Goal: Task Accomplishment & Management: Complete application form

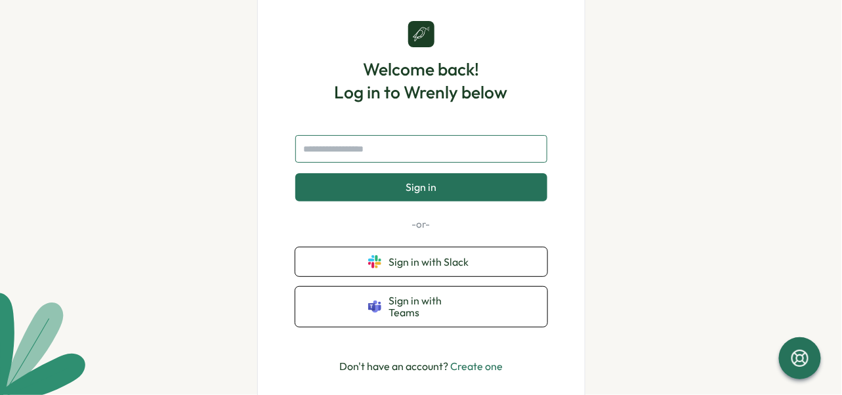
click at [382, 154] on input "text" at bounding box center [421, 149] width 252 height 28
click at [379, 158] on input "**********" at bounding box center [421, 149] width 252 height 28
click at [425, 157] on input "**********" at bounding box center [421, 149] width 252 height 28
type input "**********"
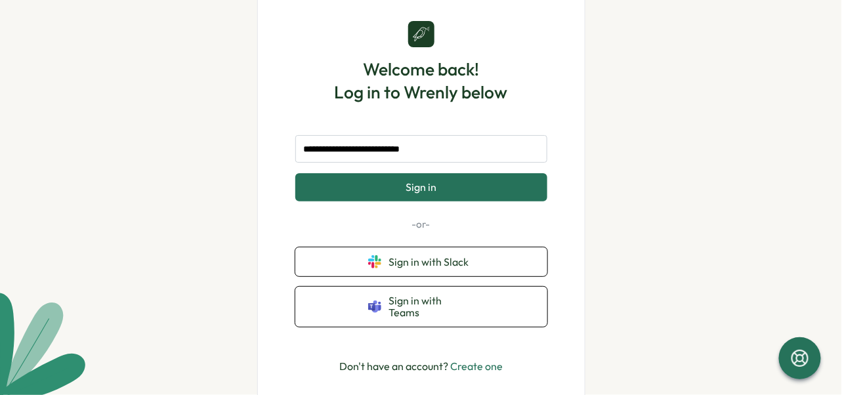
click at [462, 360] on link "Create one" at bounding box center [476, 366] width 53 height 13
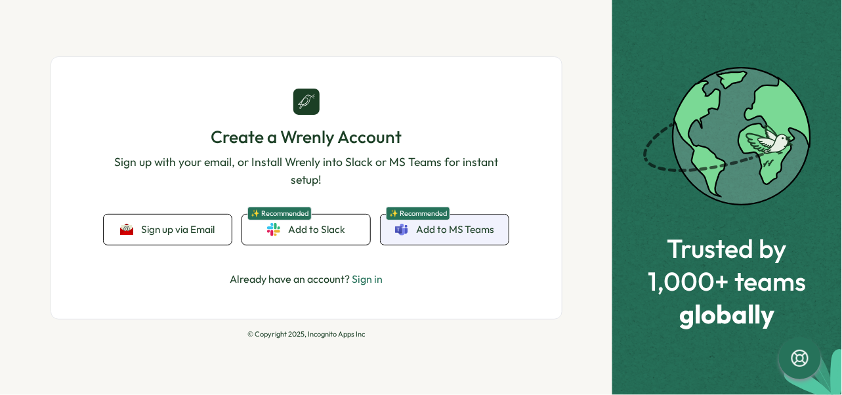
click at [442, 235] on span "Add to MS Teams" at bounding box center [455, 230] width 79 height 14
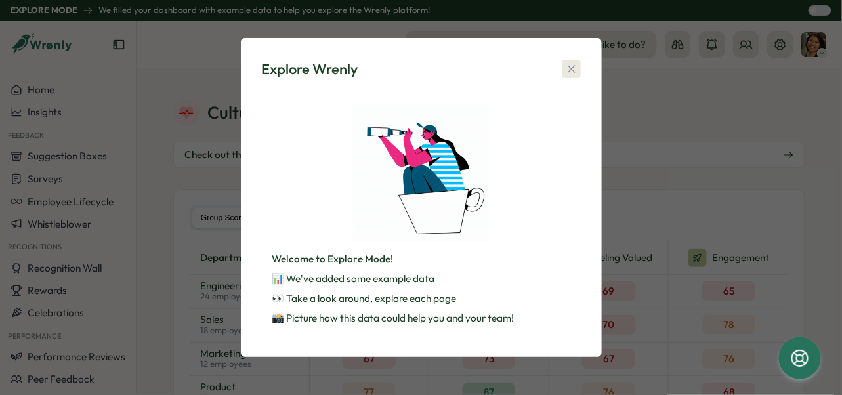
click at [576, 72] on icon "button" at bounding box center [571, 68] width 13 height 13
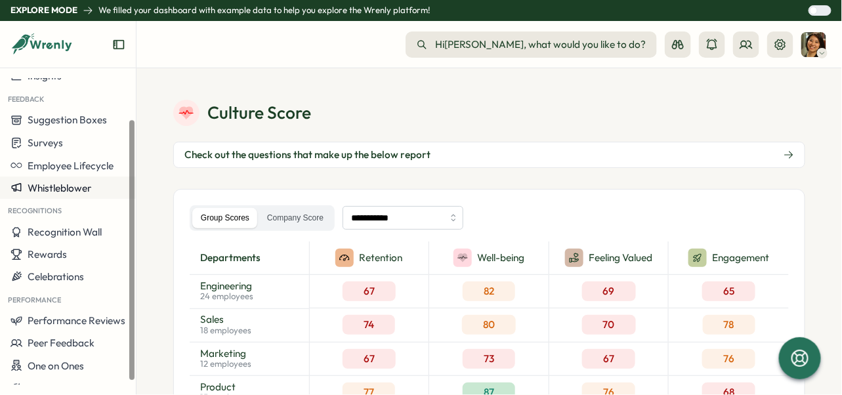
scroll to position [51, 0]
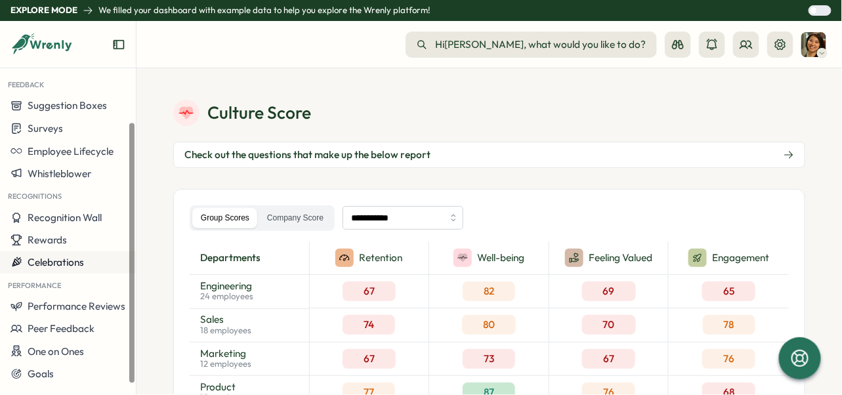
click at [55, 265] on span "Celebrations" at bounding box center [56, 262] width 56 height 12
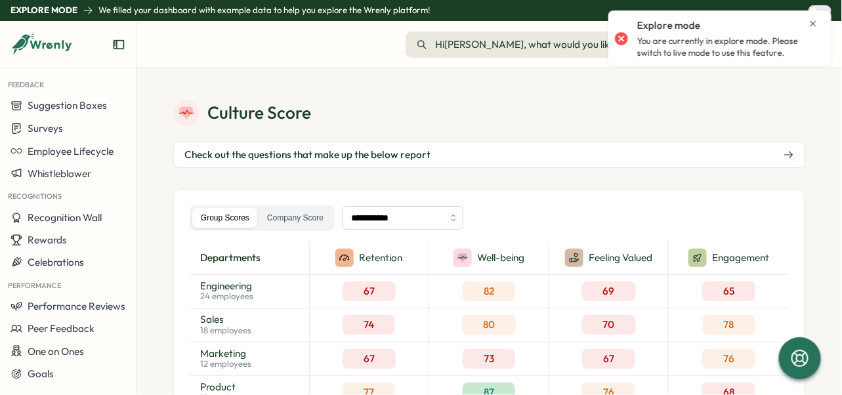
click at [814, 24] on icon "Close notification" at bounding box center [814, 23] width 6 height 6
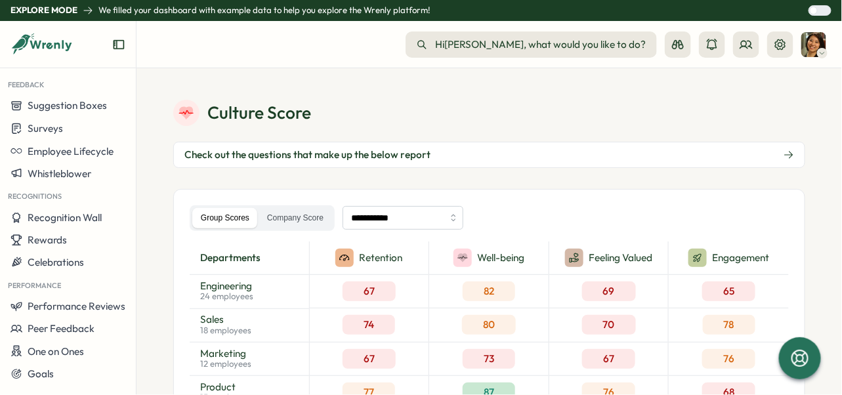
click at [818, 11] on div at bounding box center [824, 10] width 13 height 9
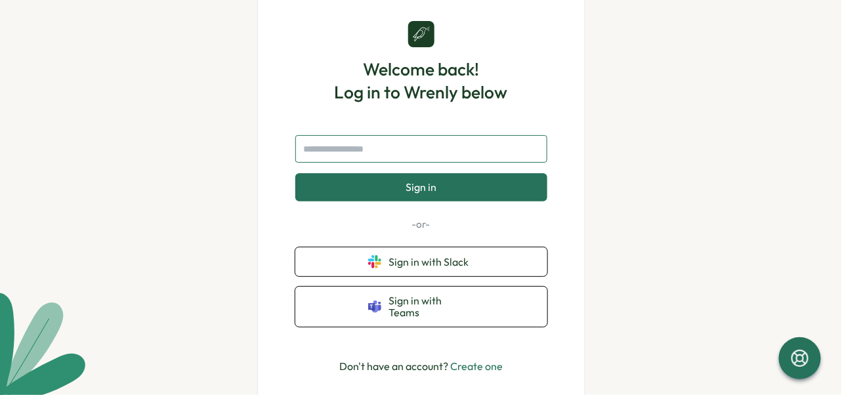
click at [420, 159] on input "text" at bounding box center [421, 149] width 252 height 28
click at [473, 362] on link "Create one" at bounding box center [476, 366] width 53 height 13
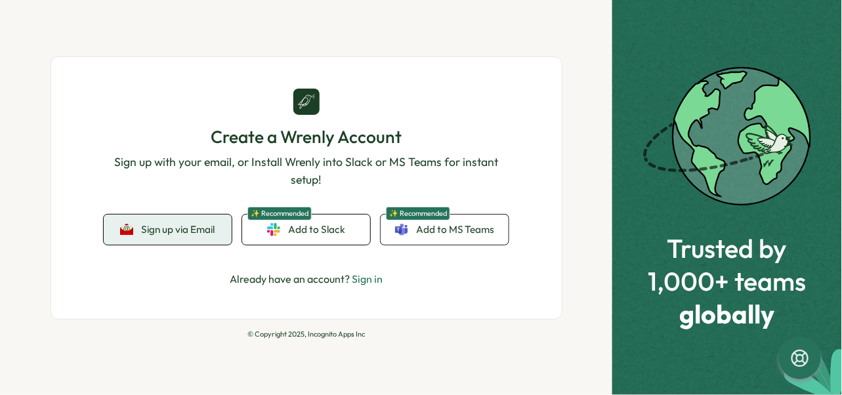
click at [183, 225] on span "Sign up via Email" at bounding box center [178, 230] width 74 height 12
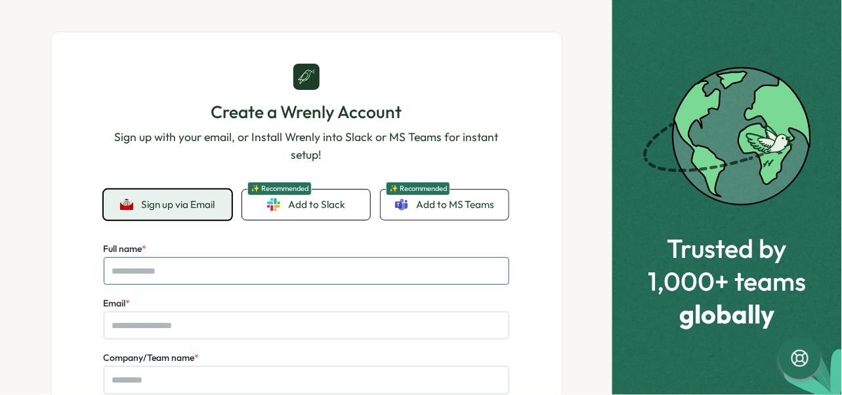
click at [161, 273] on input "Full name *" at bounding box center [307, 271] width 406 height 28
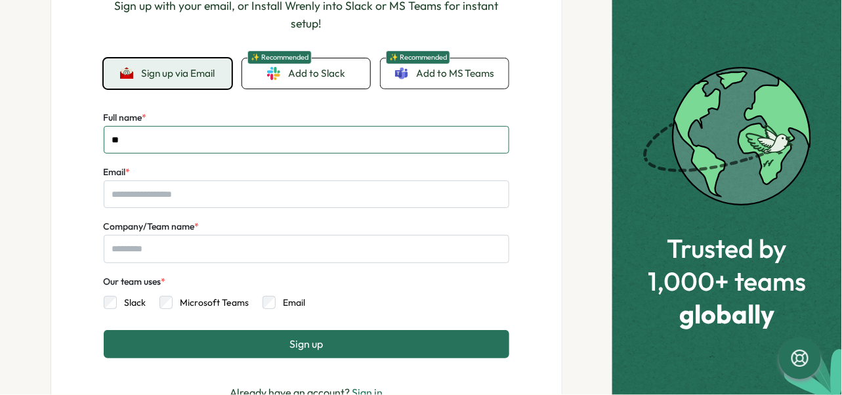
type input "*"
type input "**********"
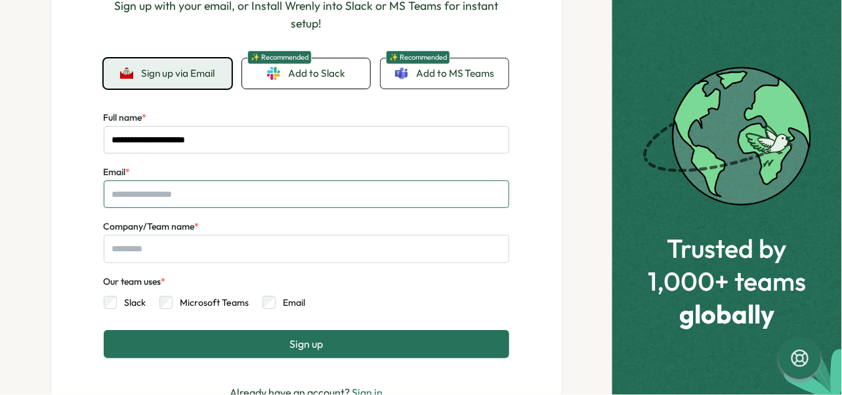
click at [124, 182] on input "Email *" at bounding box center [307, 195] width 406 height 28
type input "**********"
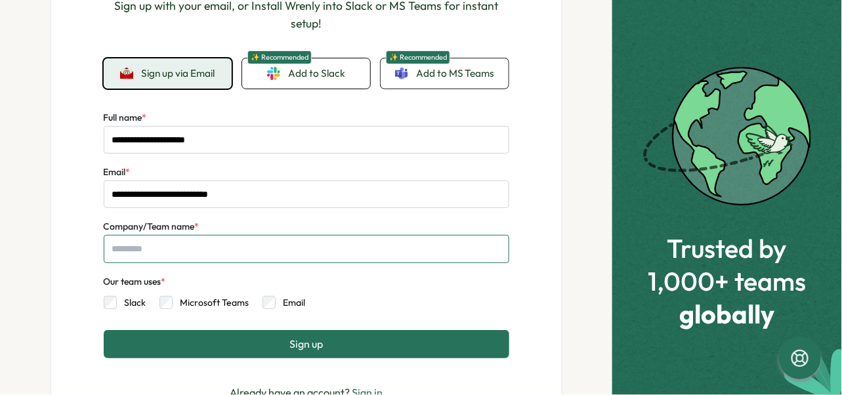
click at [125, 240] on input "Company/Team name *" at bounding box center [307, 249] width 406 height 28
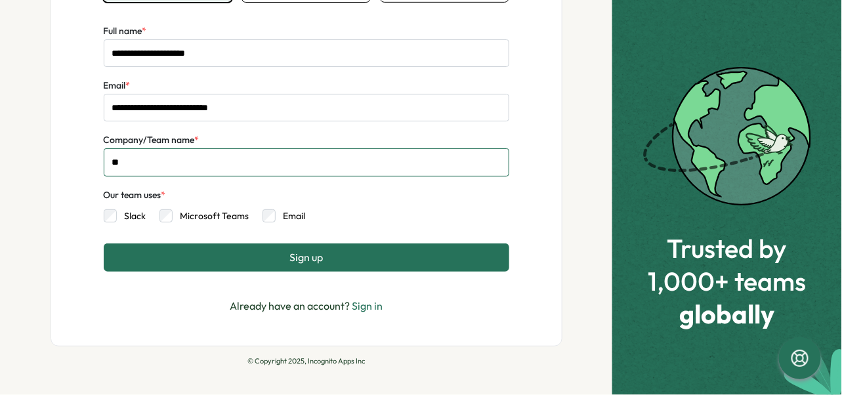
scroll to position [219, 0]
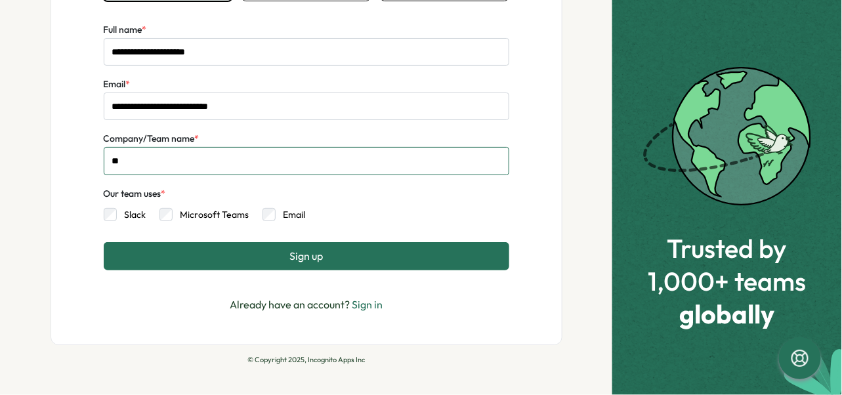
type input "**"
click at [290, 255] on span "Sign up" at bounding box center [306, 256] width 33 height 12
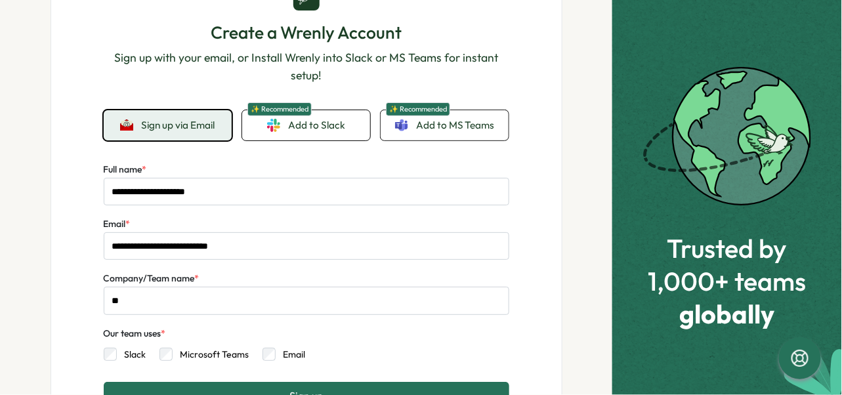
scroll to position [0, 0]
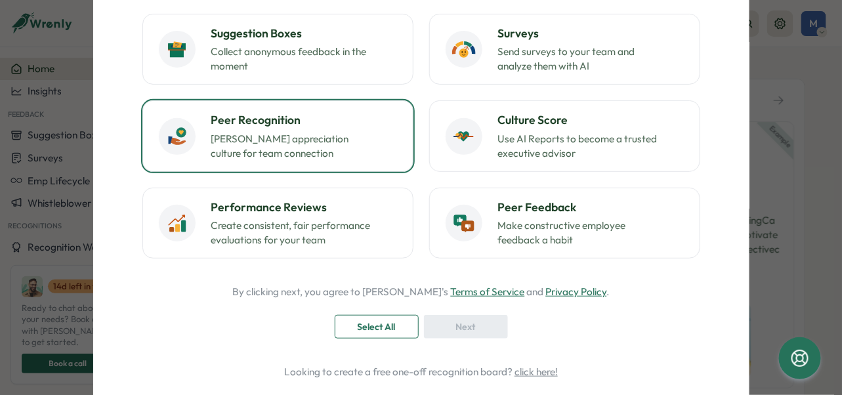
scroll to position [131, 0]
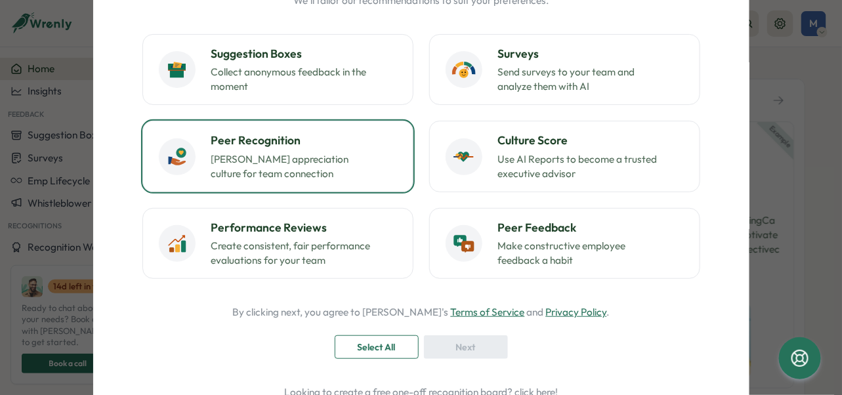
click at [270, 150] on div "Peer Recognition Foster appreciation culture for team connection" at bounding box center [304, 156] width 186 height 49
click at [471, 347] on span "Next" at bounding box center [466, 347] width 20 height 22
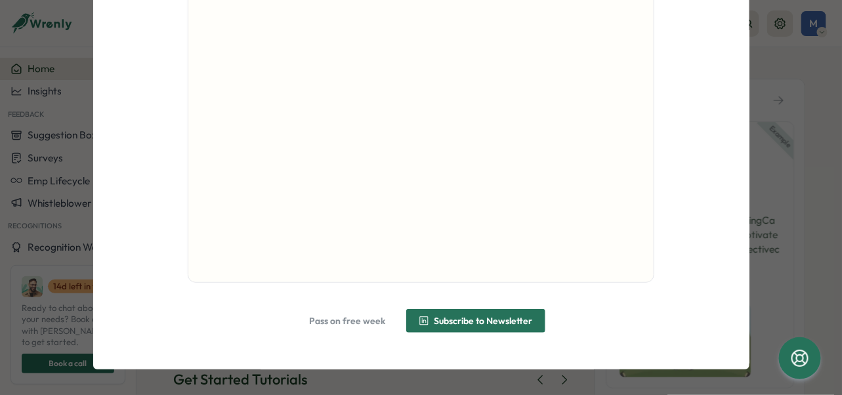
scroll to position [164, 0]
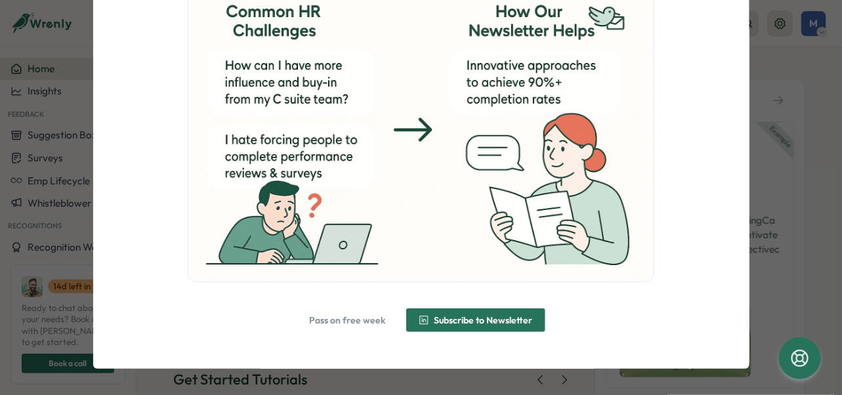
click at [360, 319] on span "Pass on free week" at bounding box center [348, 320] width 76 height 9
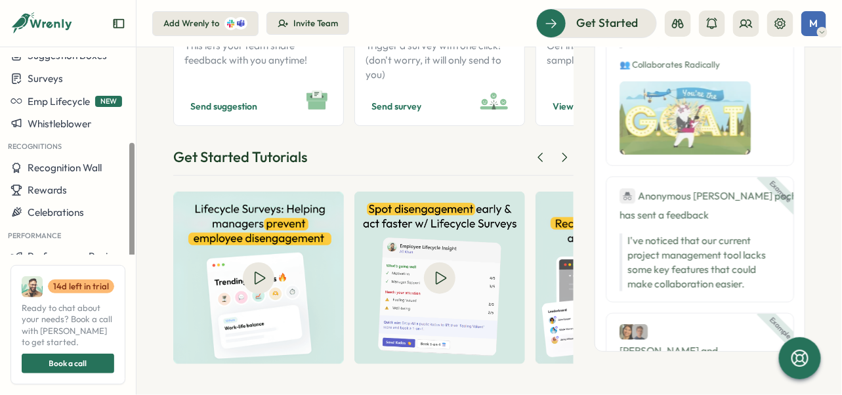
scroll to position [148, 0]
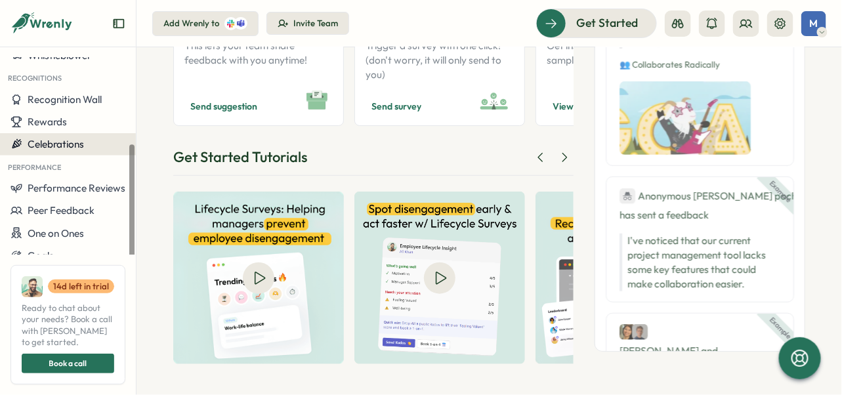
click at [58, 140] on span "Celebrations" at bounding box center [56, 144] width 56 height 12
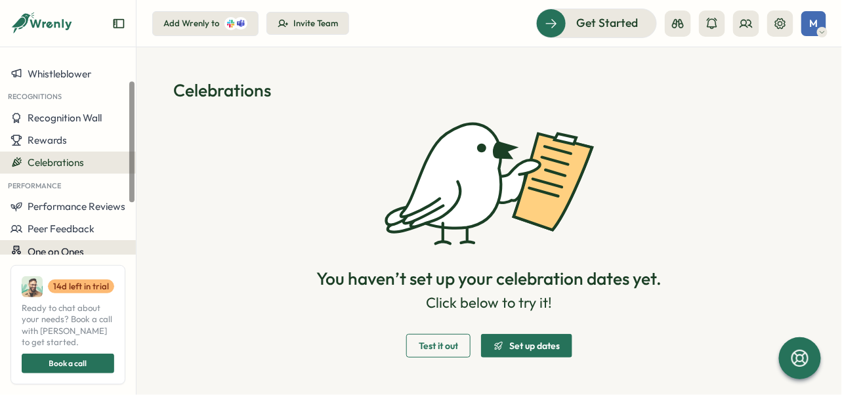
scroll to position [131, 0]
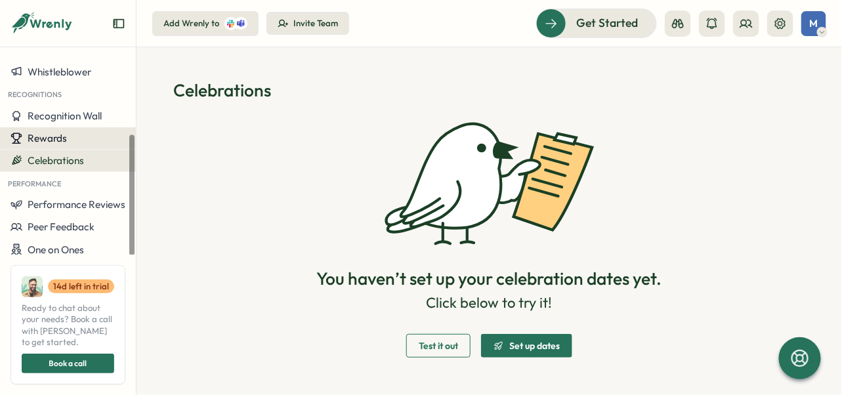
click at [47, 140] on span "Rewards" at bounding box center [47, 138] width 39 height 12
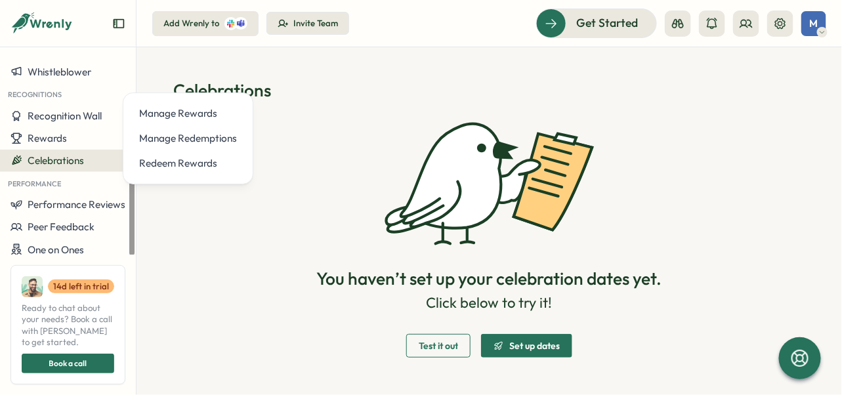
click at [369, 267] on div "You haven’t set up your celebration dates yet. Click below to try it! Test it o…" at bounding box center [489, 238] width 632 height 240
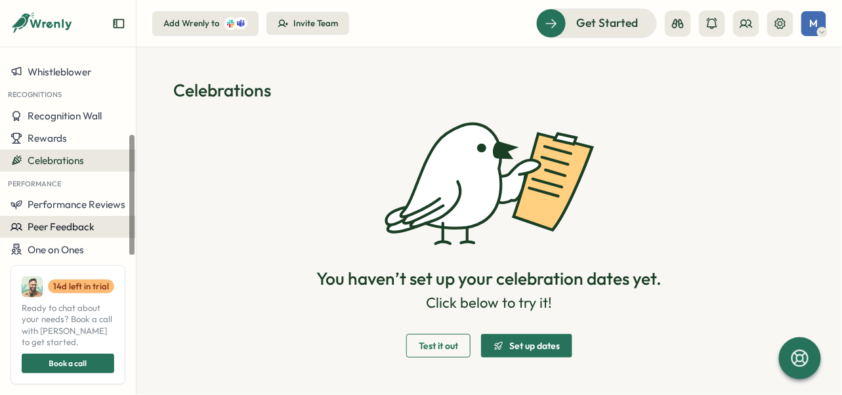
click at [33, 230] on span "Peer Feedback" at bounding box center [61, 227] width 67 height 12
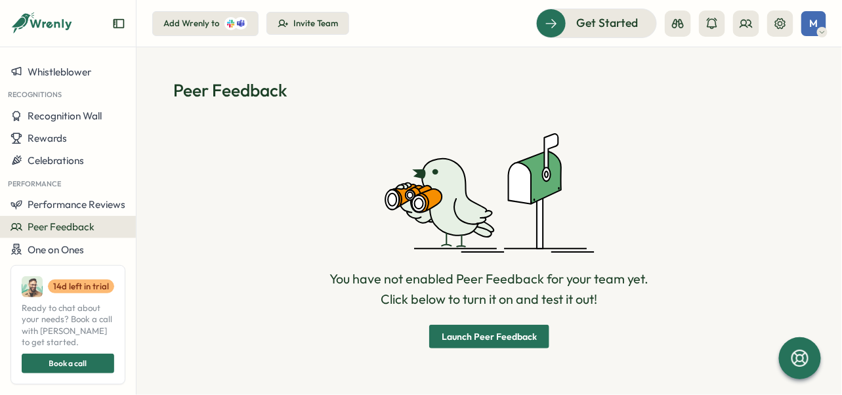
click at [456, 340] on span "Launch Peer Feedback" at bounding box center [489, 336] width 95 height 9
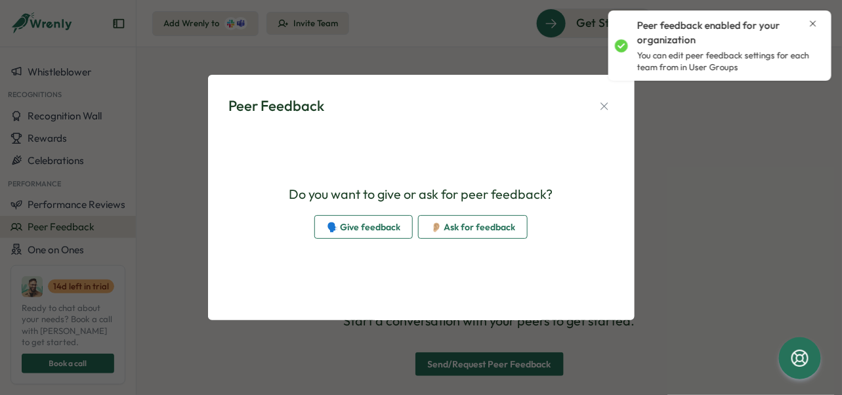
click at [362, 225] on span "🗣️ Give feedback" at bounding box center [364, 227] width 74 height 22
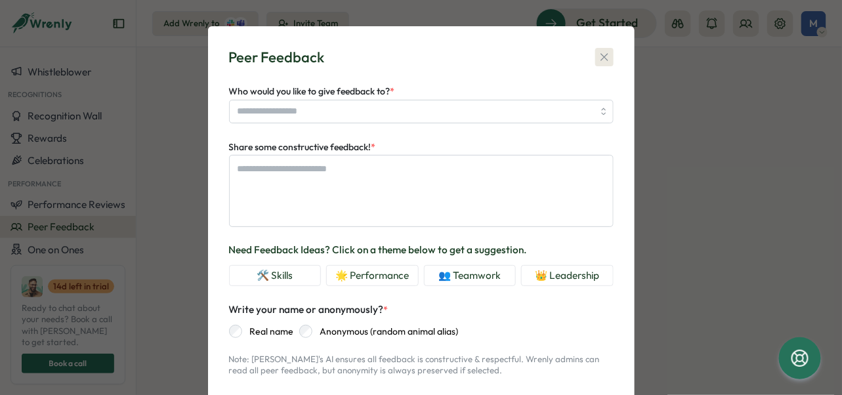
click at [605, 55] on icon "button" at bounding box center [604, 57] width 13 height 13
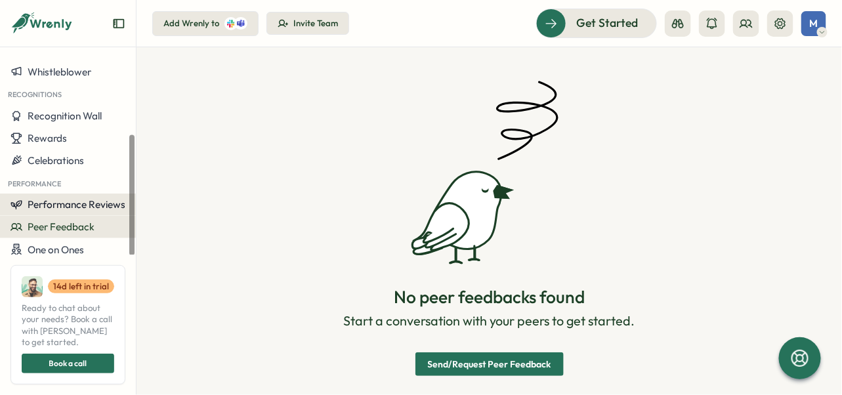
click at [75, 206] on span "Performance Reviews" at bounding box center [77, 204] width 98 height 12
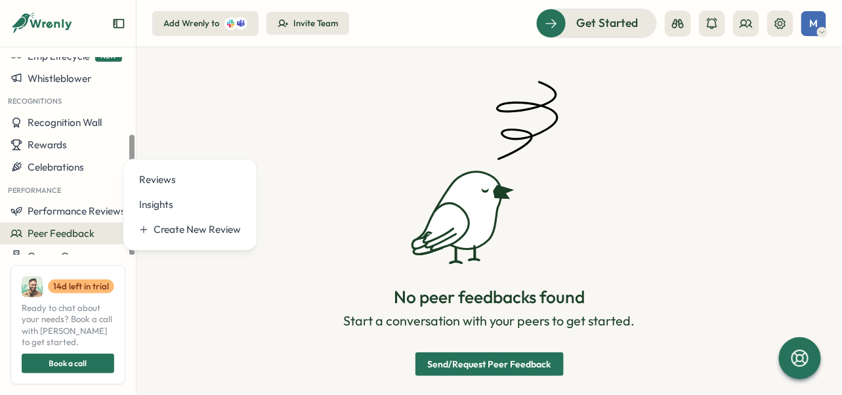
scroll to position [131, 0]
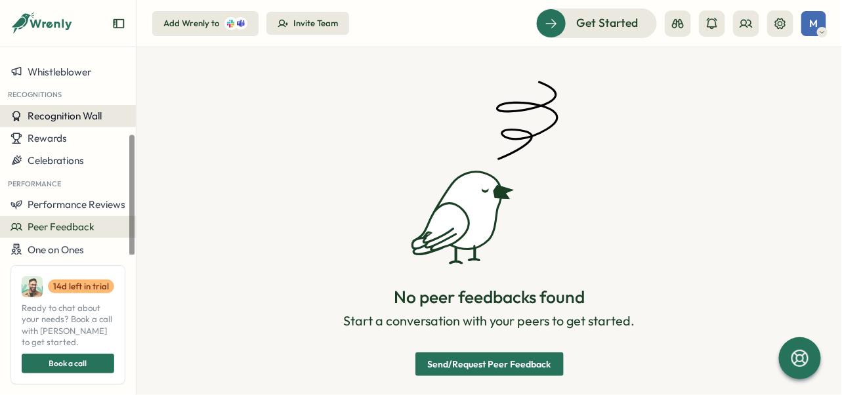
click at [60, 112] on span "Recognition Wall" at bounding box center [65, 116] width 74 height 12
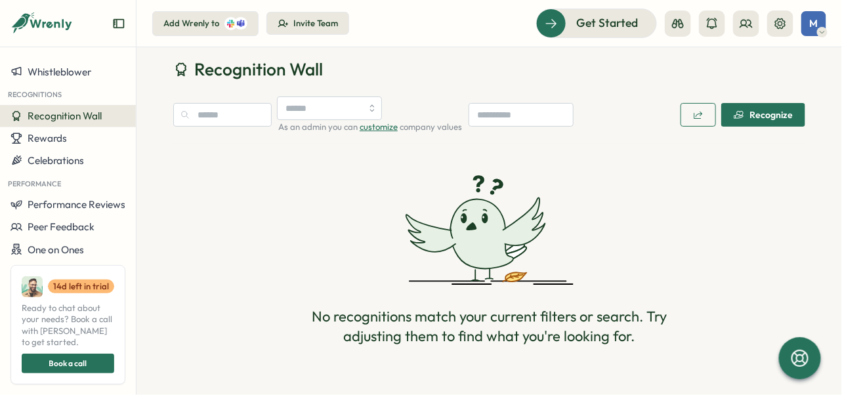
scroll to position [30, 0]
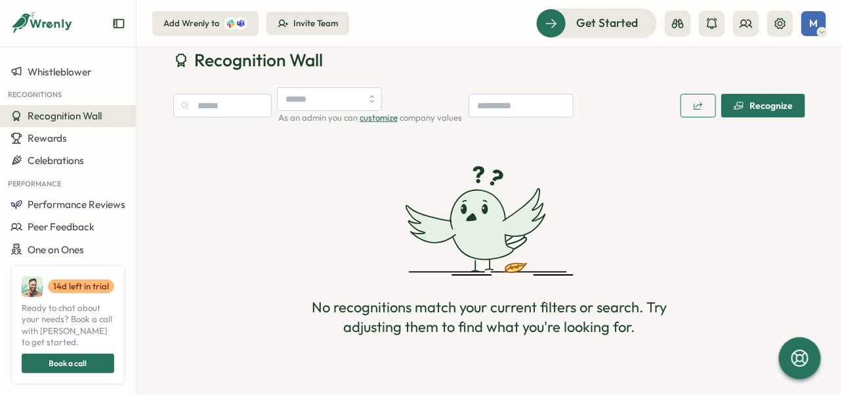
click at [760, 109] on div "Recognize" at bounding box center [763, 105] width 59 height 11
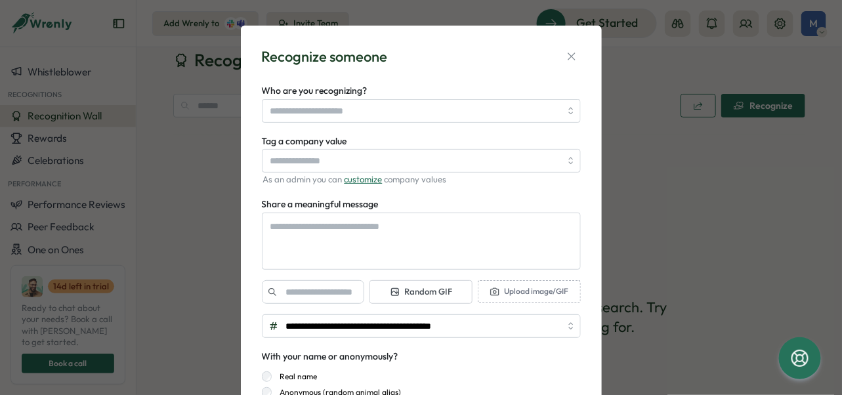
scroll to position [0, 0]
click at [394, 108] on input "Who are you recognizing?" at bounding box center [415, 111] width 290 height 22
click at [383, 60] on div "Recognize someone" at bounding box center [325, 57] width 126 height 20
click at [521, 111] on input "Who are you recognizing?" at bounding box center [415, 111] width 290 height 22
type textarea "*"
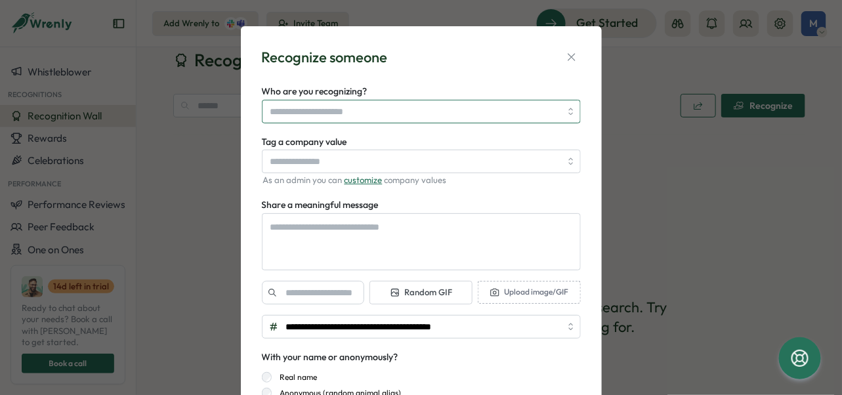
click at [288, 109] on input "Who are you recognizing?" at bounding box center [415, 111] width 290 height 22
type input "**********"
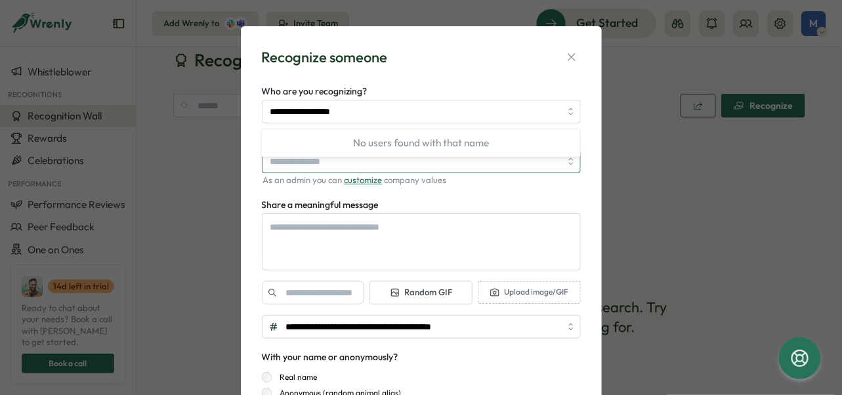
click at [451, 171] on input "Tag a company value" at bounding box center [421, 162] width 319 height 24
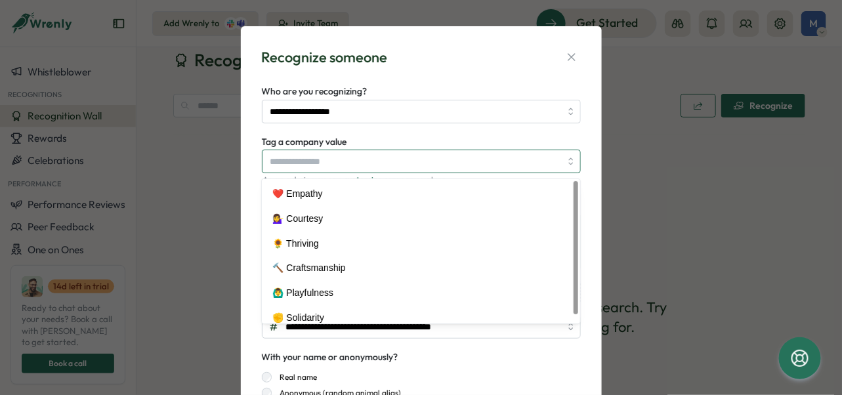
click at [330, 162] on input "Tag a company value" at bounding box center [421, 162] width 319 height 24
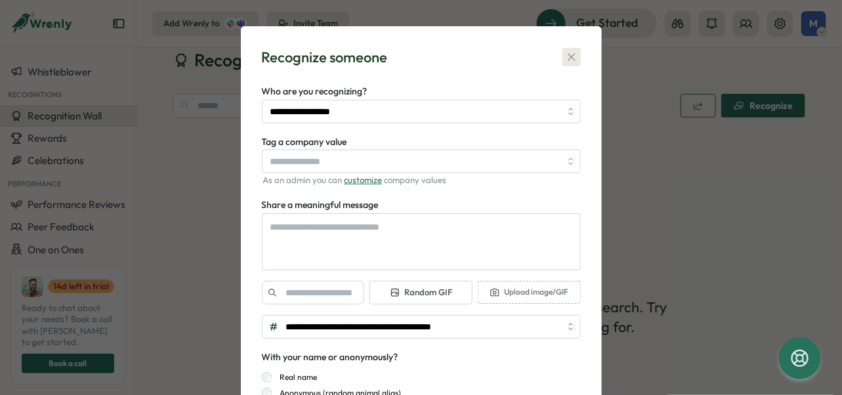
click at [565, 53] on icon "button" at bounding box center [571, 57] width 13 height 13
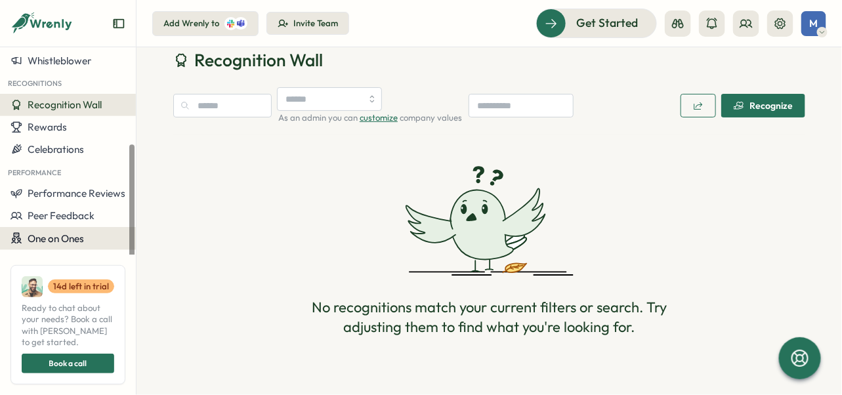
scroll to position [148, 0]
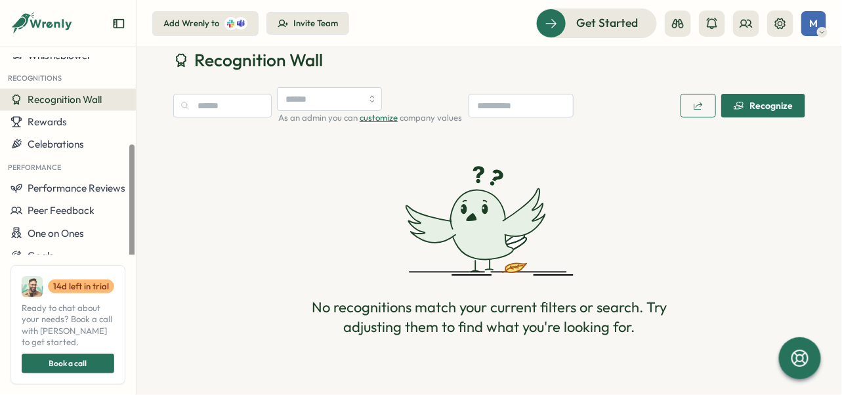
drag, startPoint x: 132, startPoint y: 223, endPoint x: 128, endPoint y: 269, distance: 46.1
click at [129, 266] on div at bounding box center [131, 205] width 5 height 121
drag, startPoint x: 131, startPoint y: 255, endPoint x: 124, endPoint y: 296, distance: 41.3
click at [130, 266] on div at bounding box center [131, 205] width 5 height 121
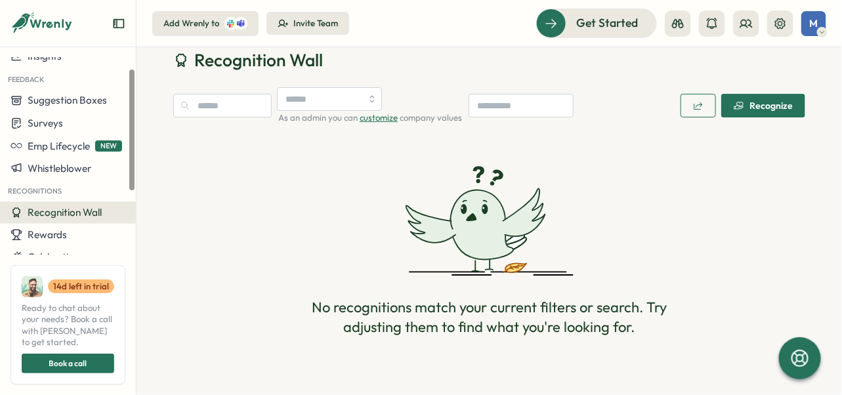
scroll to position [0, 0]
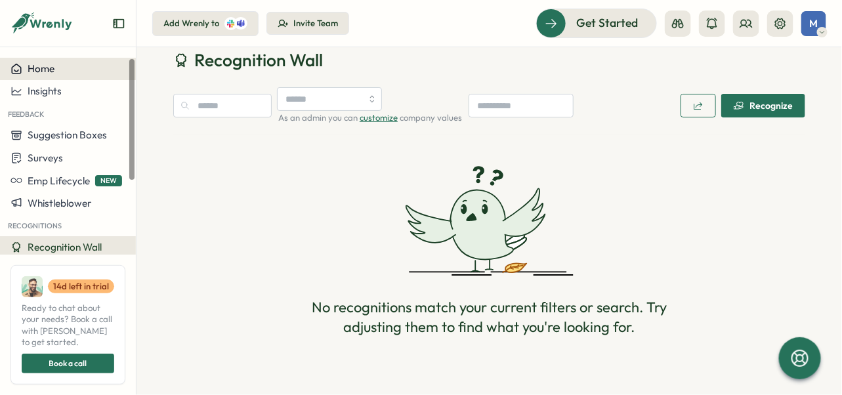
click at [46, 59] on button "Home" at bounding box center [68, 69] width 136 height 22
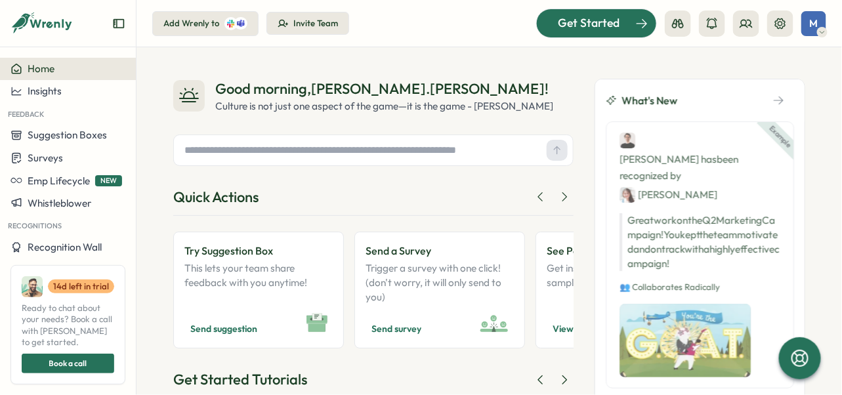
click at [585, 20] on span "Get Started" at bounding box center [589, 22] width 62 height 17
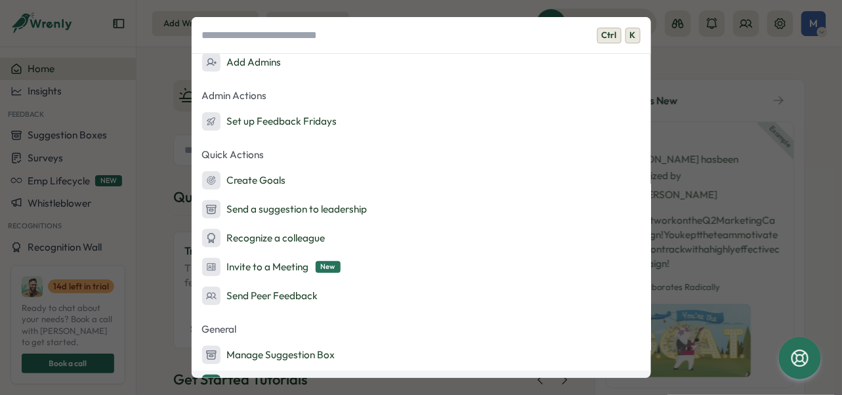
scroll to position [24, 0]
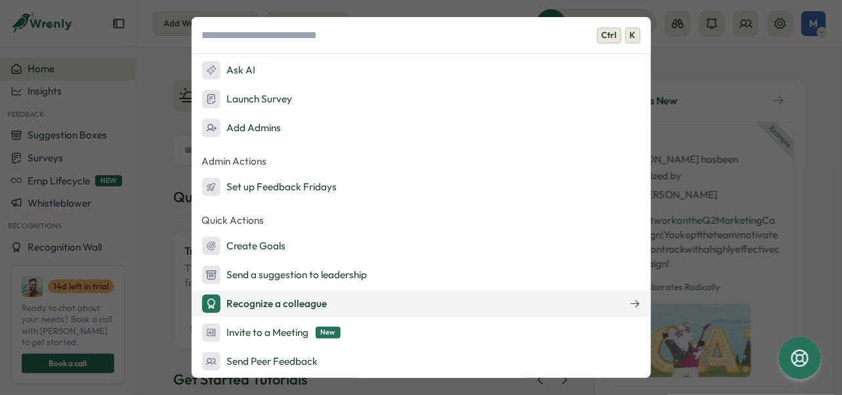
click at [271, 314] on button "Recognize a colleague" at bounding box center [422, 304] width 460 height 26
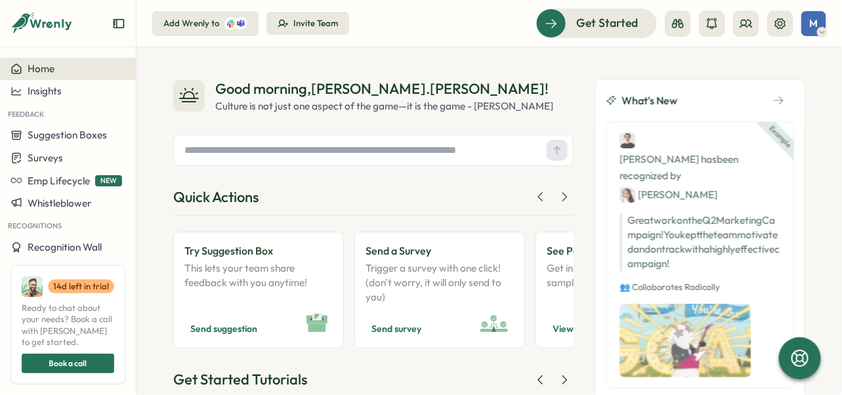
type textarea "*"
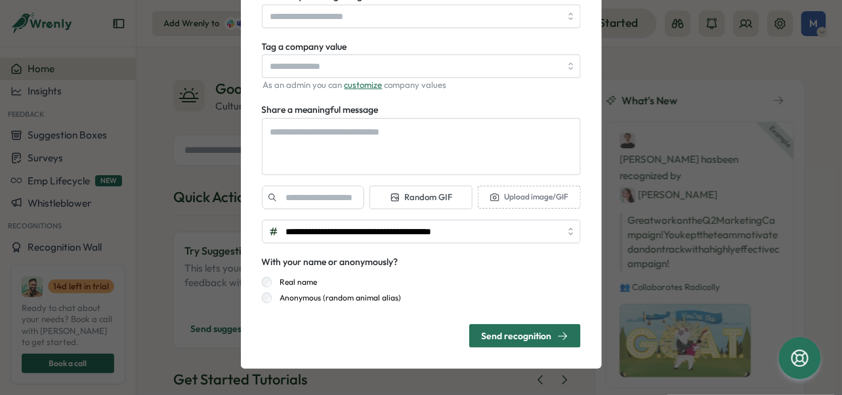
scroll to position [0, 0]
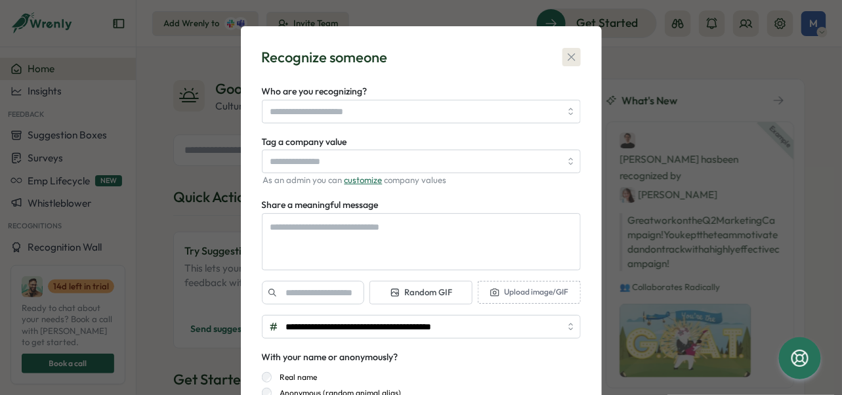
click at [567, 58] on icon "button" at bounding box center [571, 57] width 13 height 13
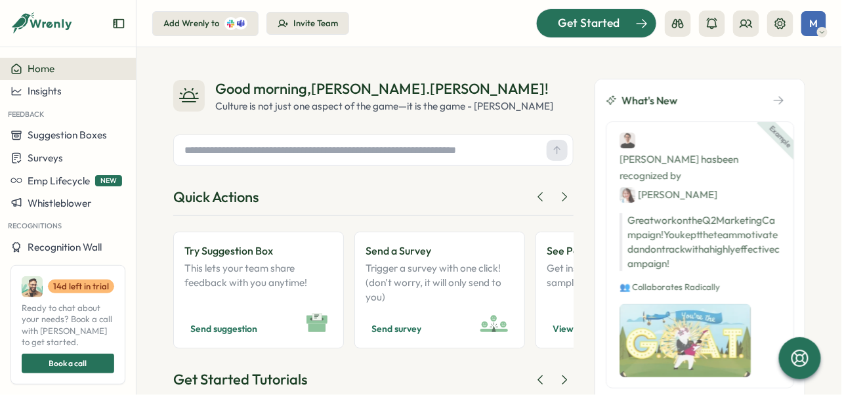
click at [602, 30] on span "Get Started" at bounding box center [589, 22] width 62 height 17
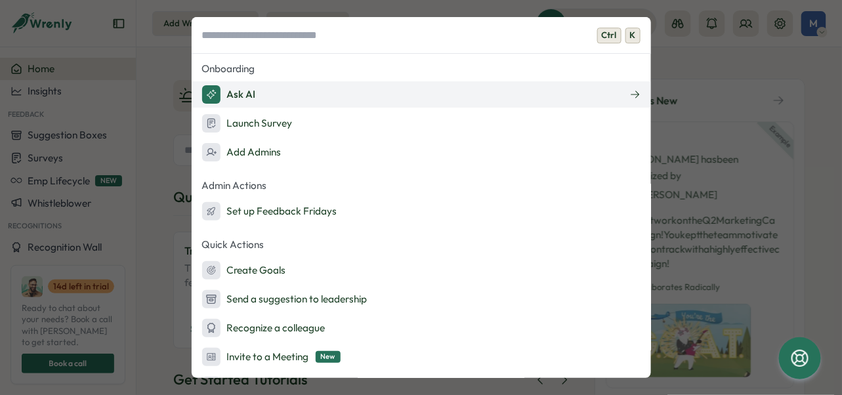
click at [279, 96] on button "Ask AI" at bounding box center [422, 94] width 460 height 26
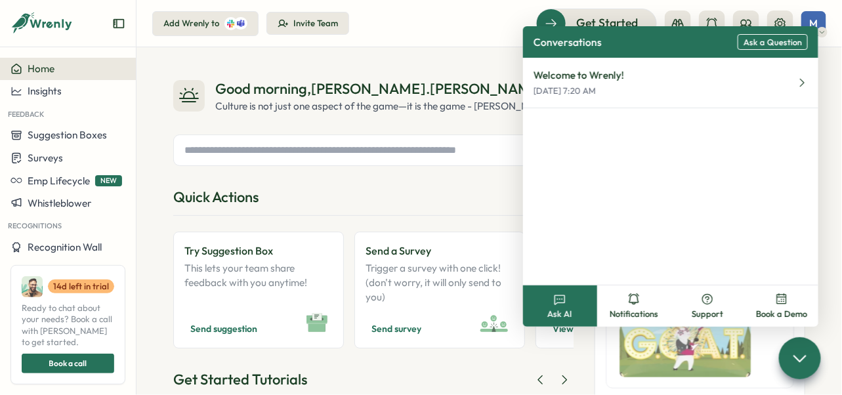
click at [362, 158] on input "text" at bounding box center [360, 150] width 362 height 20
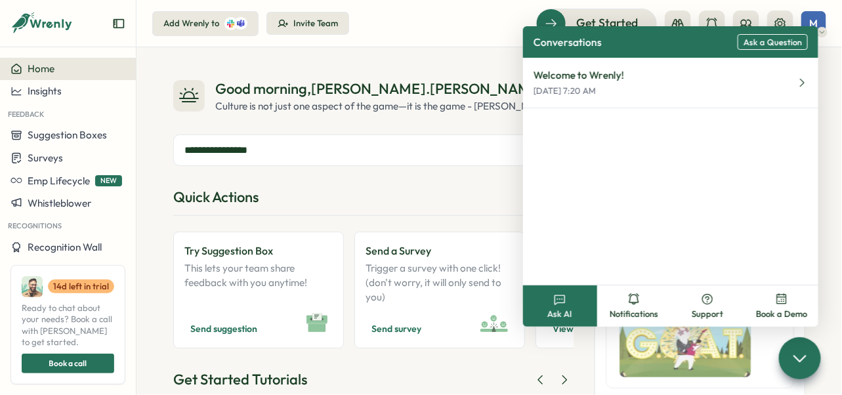
type input "**********"
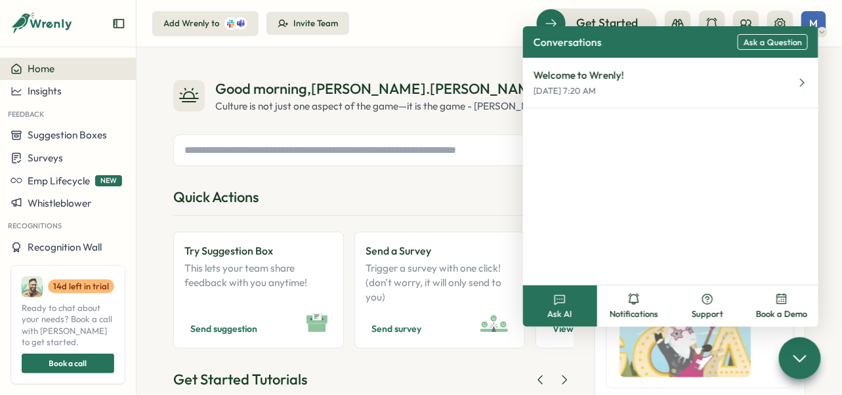
click at [362, 157] on input "text" at bounding box center [360, 150] width 362 height 20
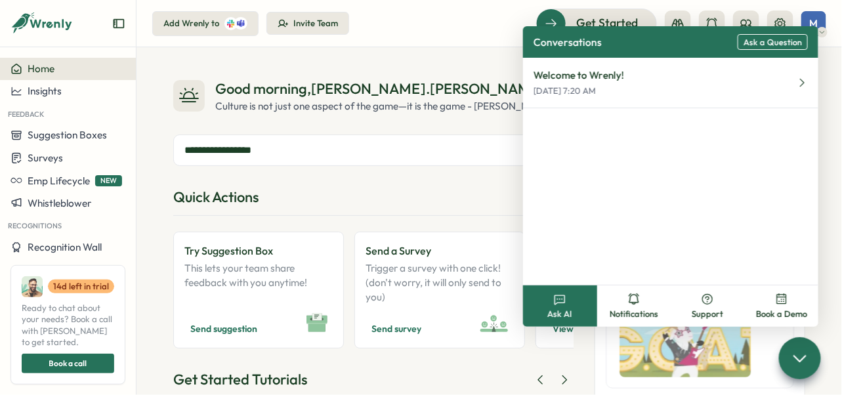
type input "**********"
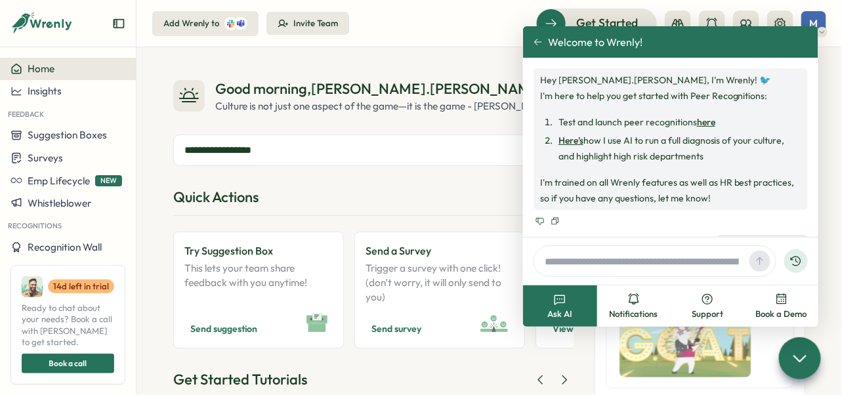
click at [701, 121] on link "here" at bounding box center [706, 122] width 18 height 12
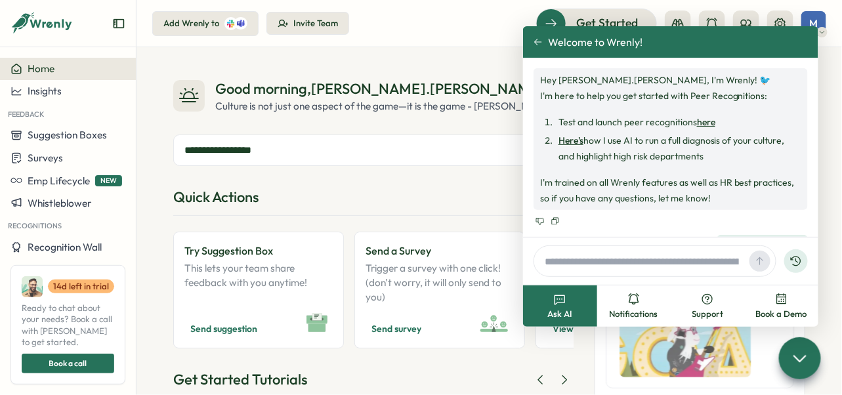
click at [538, 43] on icon at bounding box center [538, 41] width 9 height 9
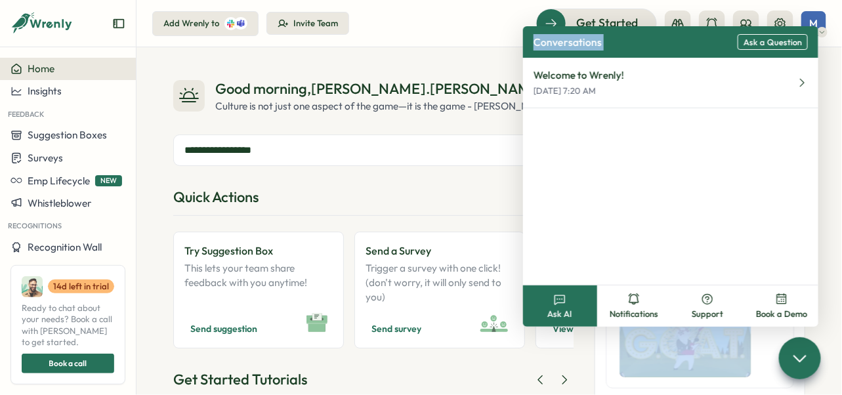
drag, startPoint x: 710, startPoint y: 37, endPoint x: 1043, endPoint y: 161, distance: 355.2
click at [842, 161] on html "**********" at bounding box center [421, 197] width 842 height 395
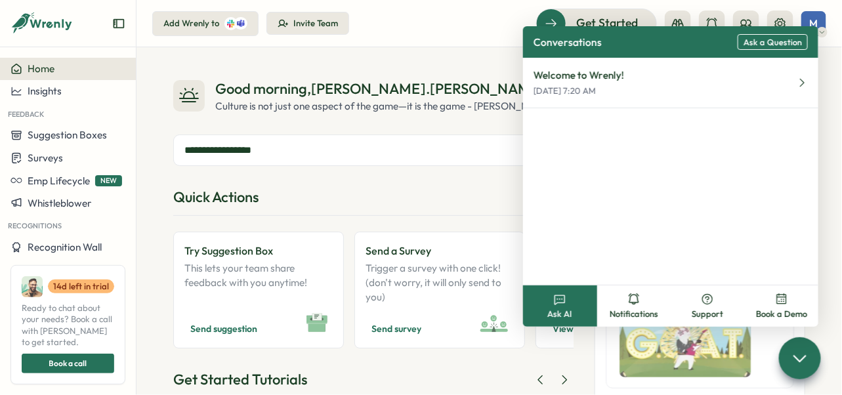
click at [441, 181] on div "**********" at bounding box center [373, 333] width 400 height 508
click at [265, 149] on input "**********" at bounding box center [360, 150] width 362 height 20
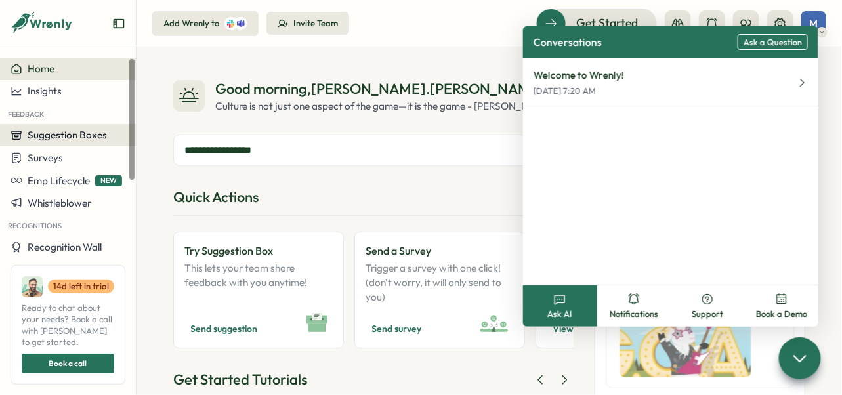
click at [53, 138] on span "Suggestion Boxes" at bounding box center [67, 135] width 79 height 12
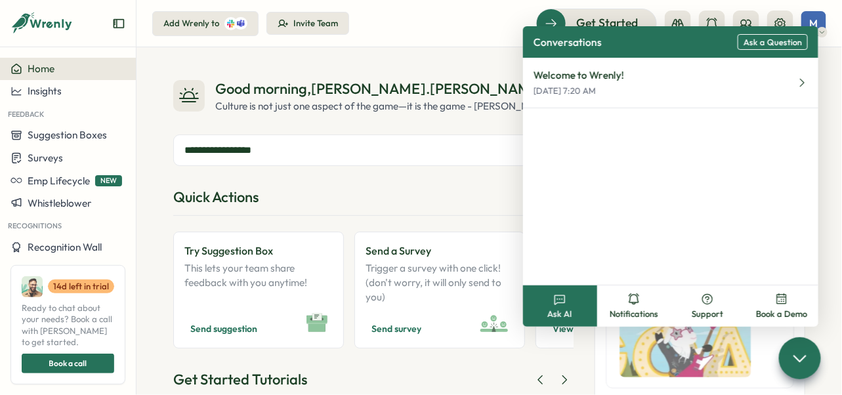
click at [362, 194] on div "Quick Actions" at bounding box center [373, 201] width 400 height 29
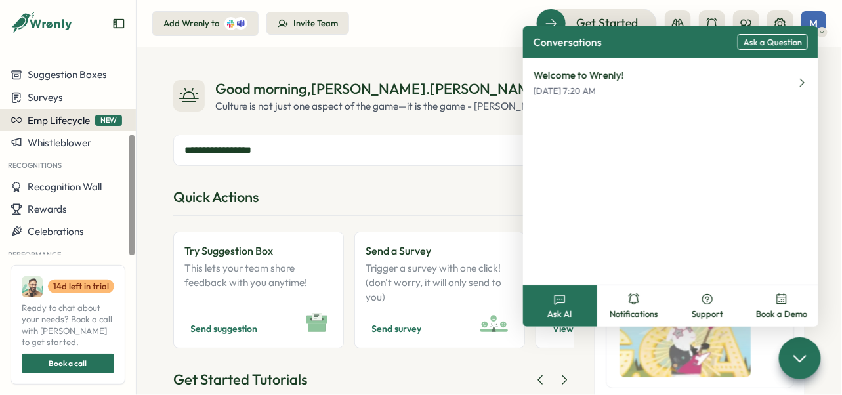
scroll to position [131, 0]
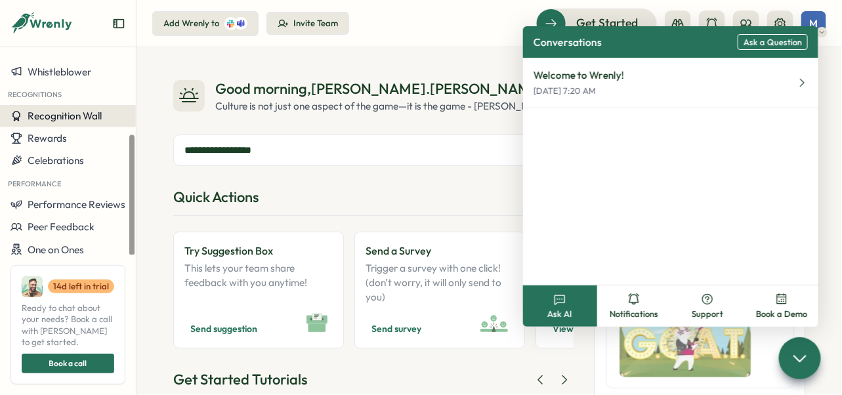
click at [44, 119] on span "Recognition Wall" at bounding box center [65, 116] width 74 height 12
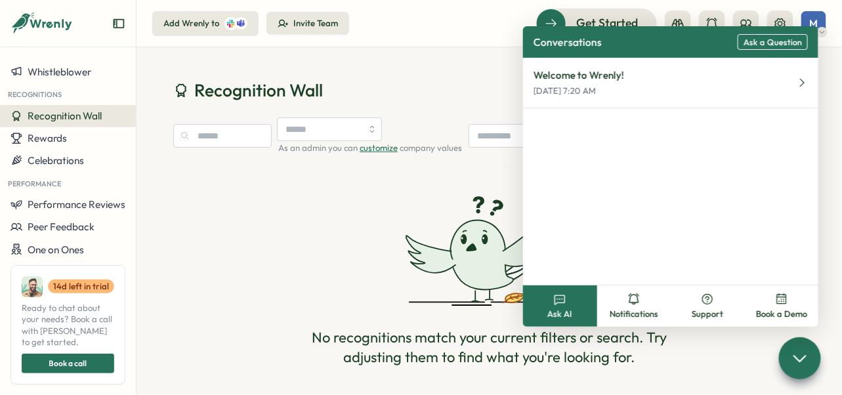
click at [561, 311] on span "Ask AI" at bounding box center [560, 315] width 25 height 12
click at [651, 40] on div "Conversations Ask a Question" at bounding box center [670, 42] width 295 height 32
click at [813, 354] on div at bounding box center [800, 358] width 44 height 44
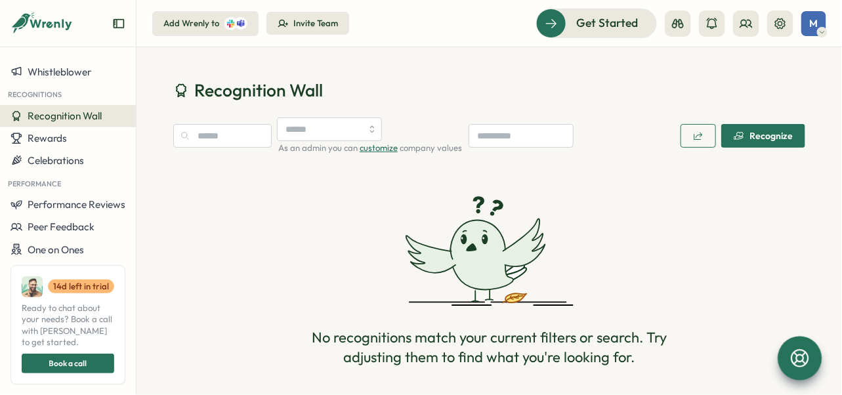
click at [781, 135] on div "Recognize" at bounding box center [763, 136] width 59 height 11
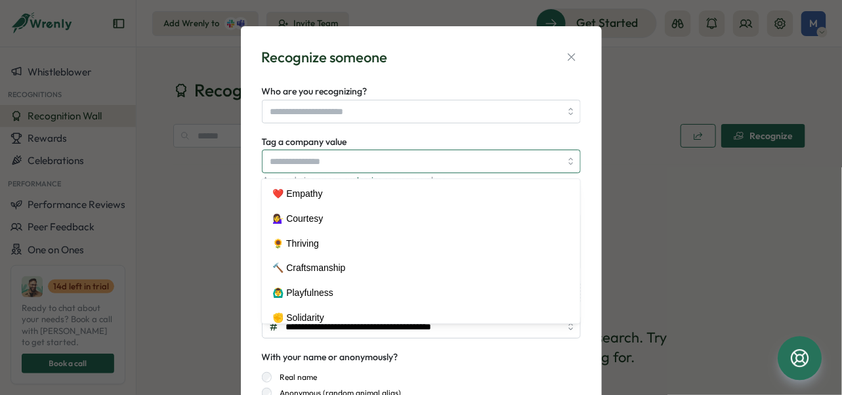
click at [528, 155] on input "Tag a company value" at bounding box center [421, 162] width 319 height 24
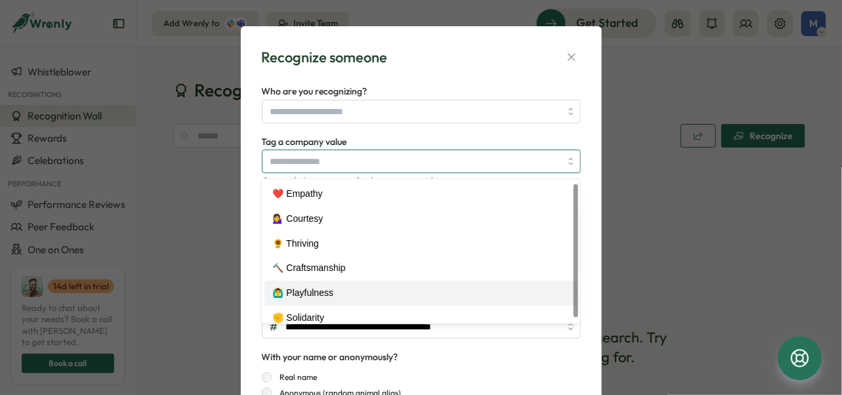
scroll to position [9, 0]
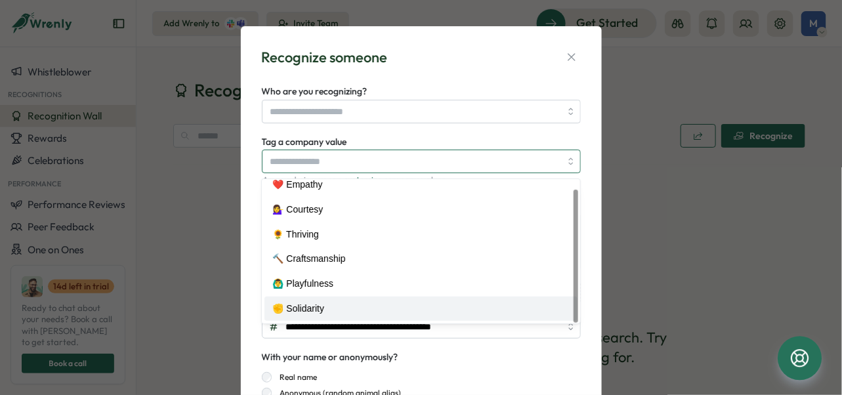
type textarea "*"
type input "**********"
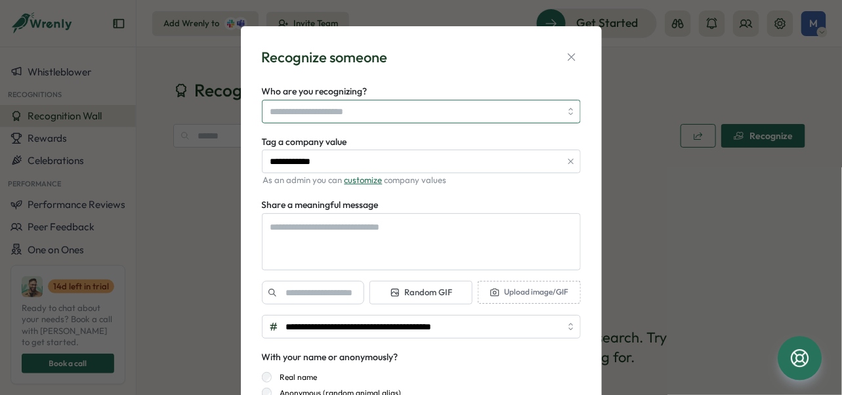
click at [320, 122] on input "Who are you recognizing?" at bounding box center [415, 111] width 290 height 22
click at [139, 259] on div "**********" at bounding box center [421, 197] width 842 height 395
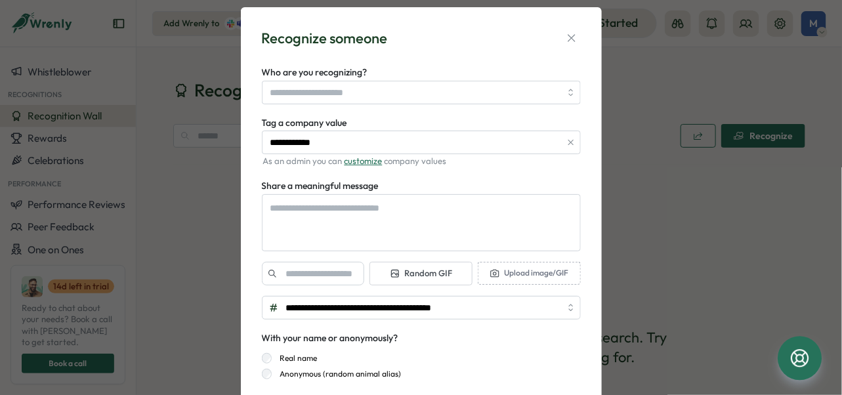
scroll to position [0, 0]
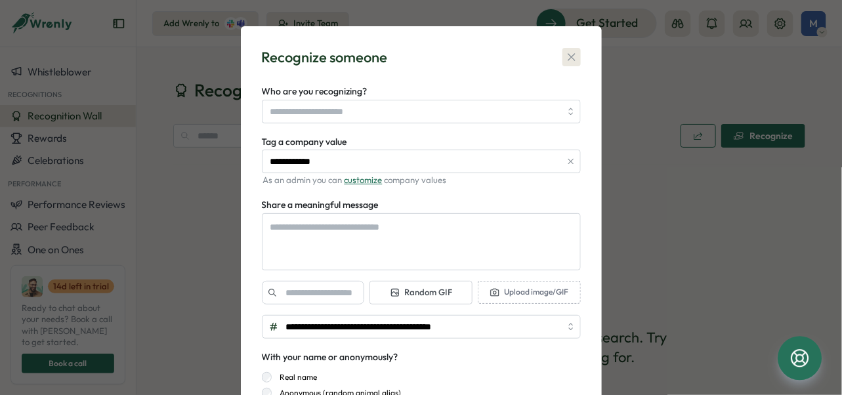
click at [566, 61] on icon "button" at bounding box center [571, 57] width 13 height 13
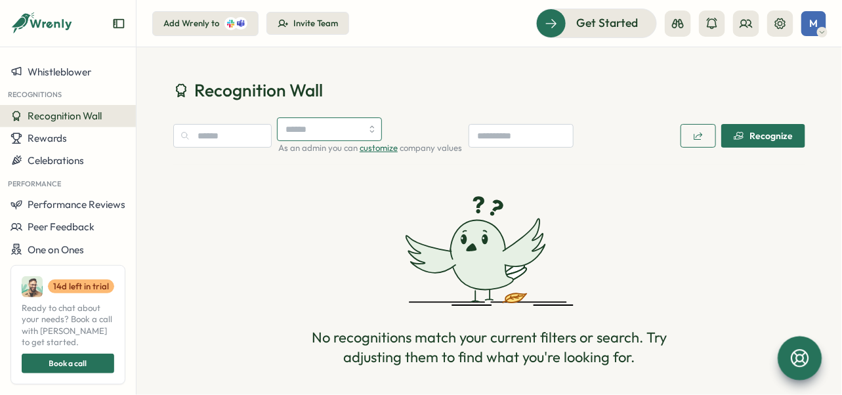
click at [356, 127] on input "search" at bounding box center [329, 130] width 105 height 24
click at [355, 127] on input "search" at bounding box center [329, 130] width 105 height 24
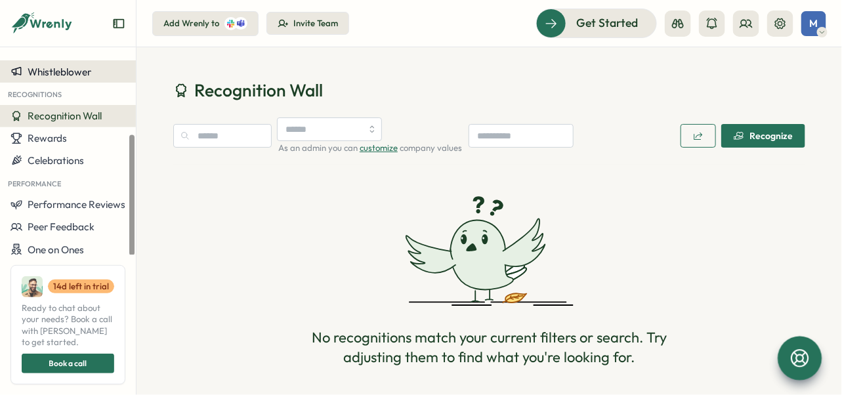
click at [46, 66] on span "Whistleblower" at bounding box center [60, 72] width 64 height 12
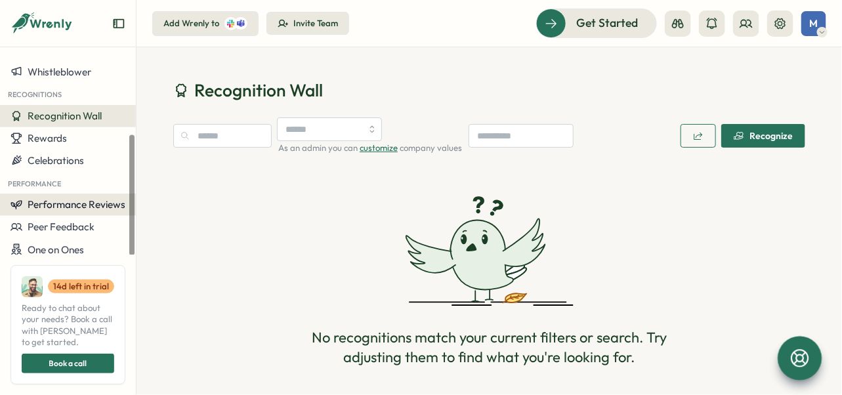
scroll to position [148, 0]
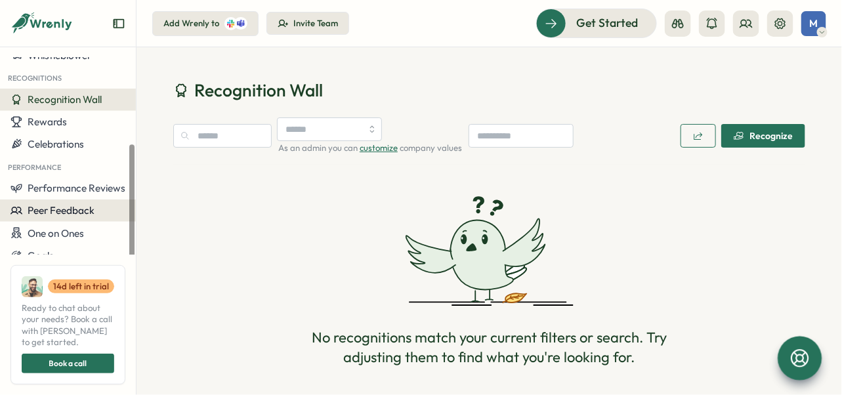
click at [55, 207] on span "Peer Feedback" at bounding box center [61, 210] width 67 height 12
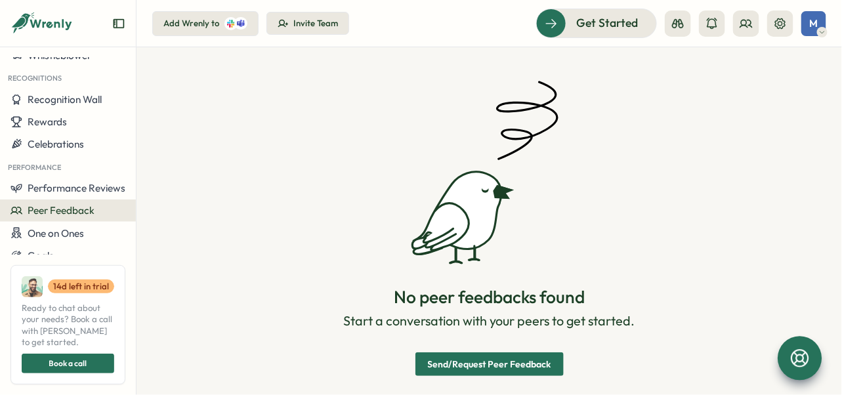
click at [446, 364] on span "Send/Request Peer Feedback" at bounding box center [489, 364] width 123 height 22
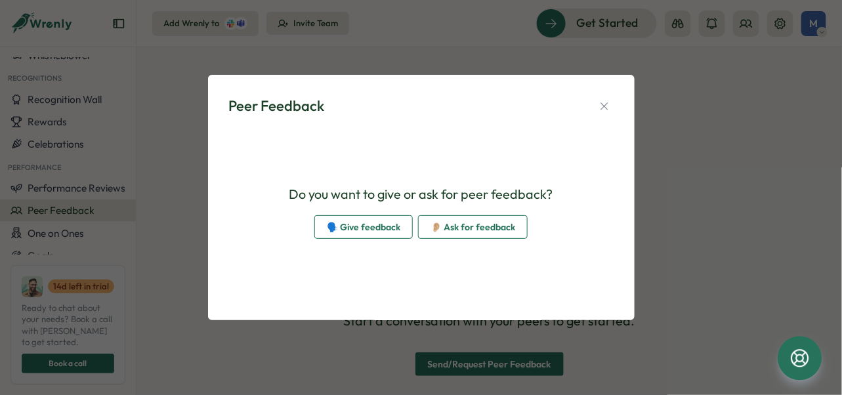
click at [338, 223] on span "🗣️ Give feedback" at bounding box center [364, 227] width 74 height 22
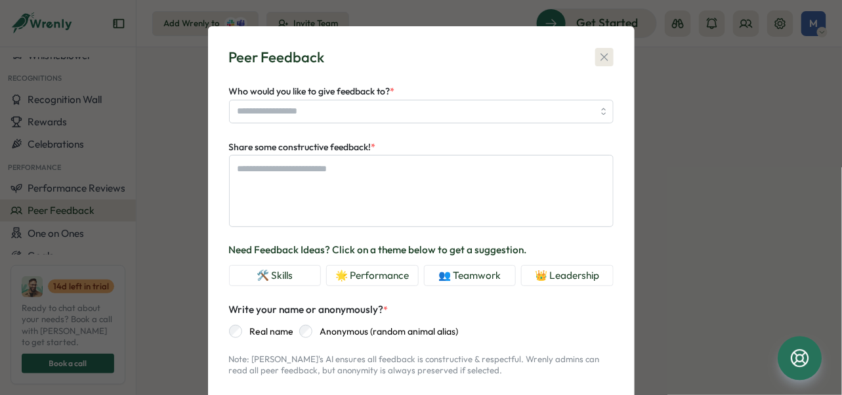
click at [603, 58] on icon "button" at bounding box center [604, 57] width 13 height 13
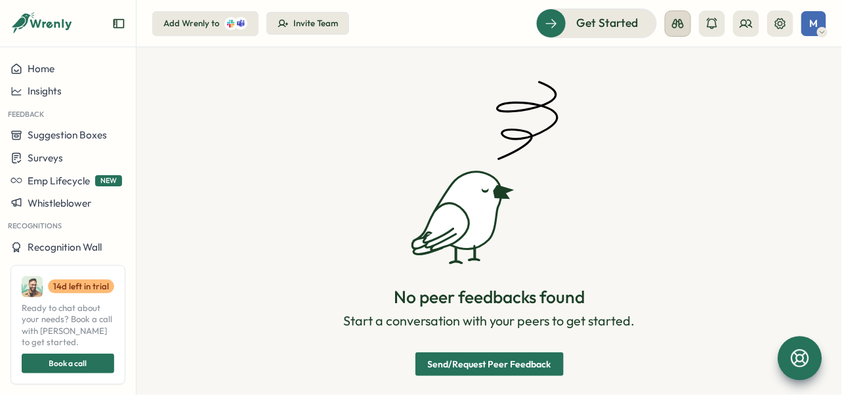
click at [678, 30] on button at bounding box center [678, 24] width 26 height 26
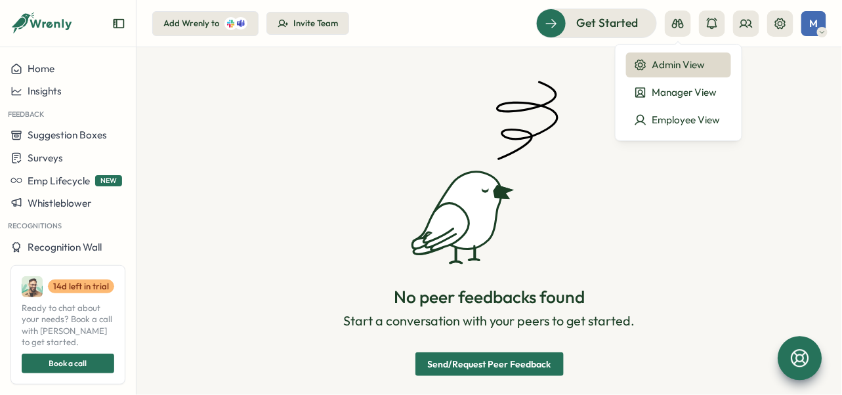
click at [475, 63] on section "No peer feedbacks found Start a conversation with your peers to get started. Se…" at bounding box center [490, 221] width 706 height 348
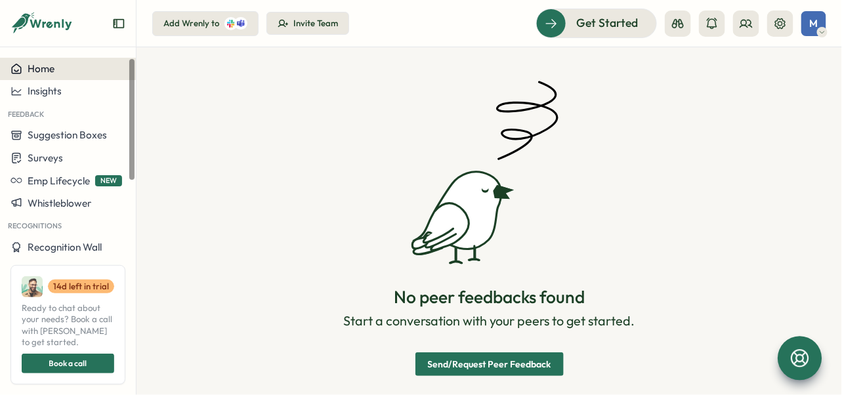
click at [36, 71] on span "Home" at bounding box center [41, 68] width 27 height 12
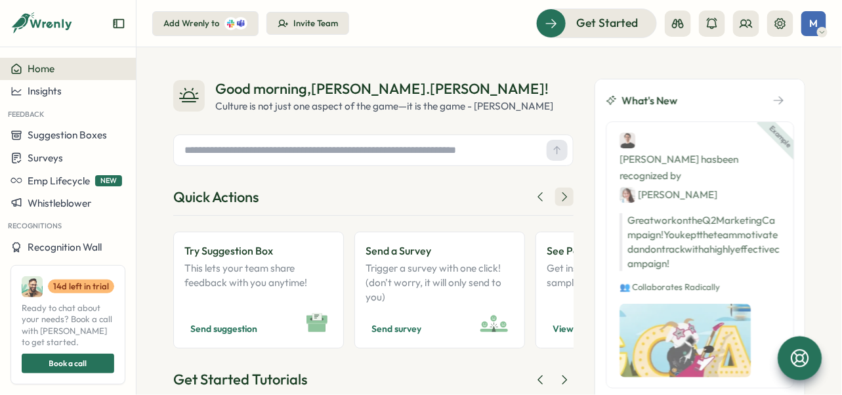
click at [564, 195] on icon at bounding box center [564, 196] width 13 height 13
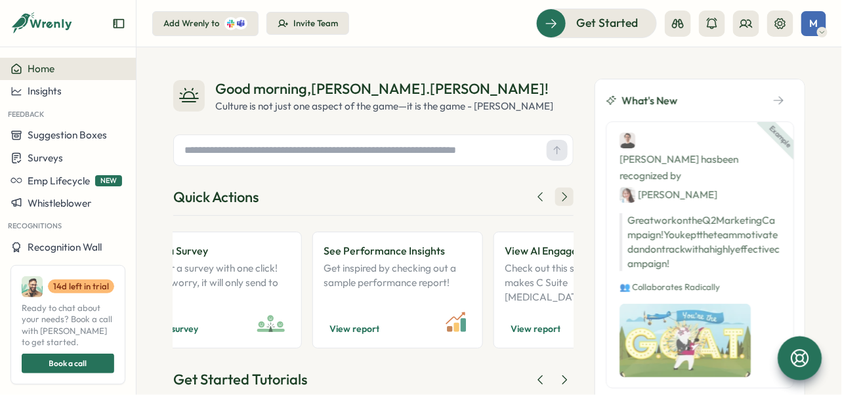
click at [564, 195] on icon at bounding box center [564, 196] width 13 height 13
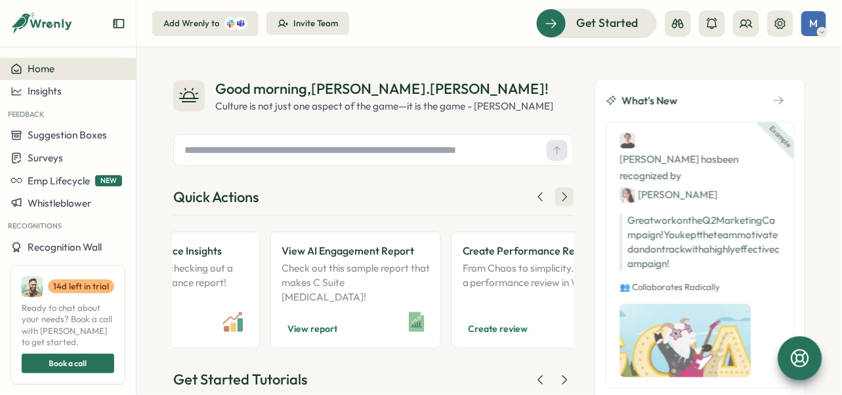
click at [564, 195] on icon at bounding box center [564, 196] width 13 height 13
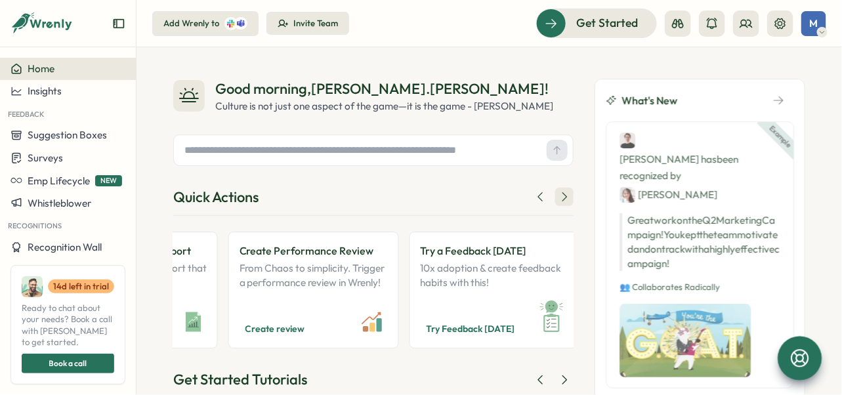
click at [564, 195] on icon at bounding box center [564, 196] width 13 height 13
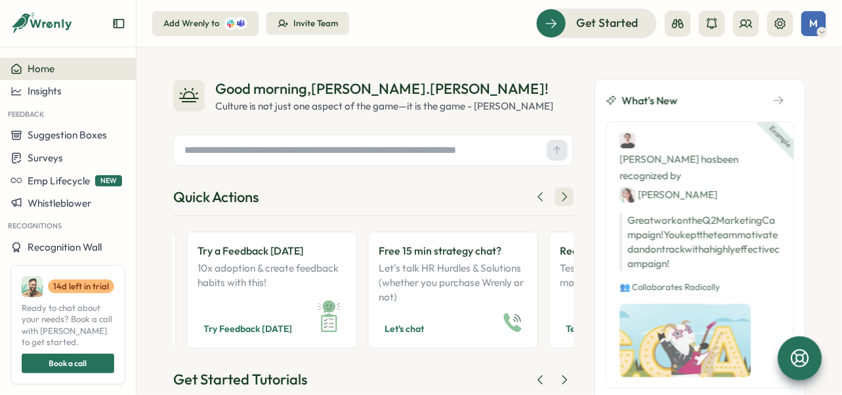
click at [564, 195] on icon at bounding box center [564, 196] width 13 height 13
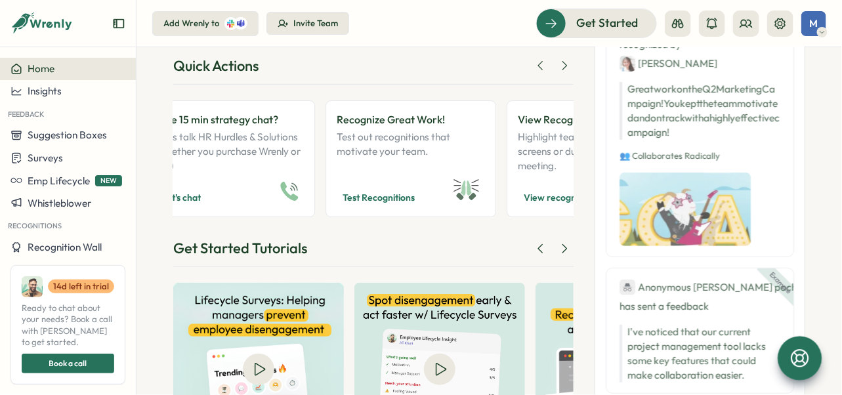
scroll to position [131, 0]
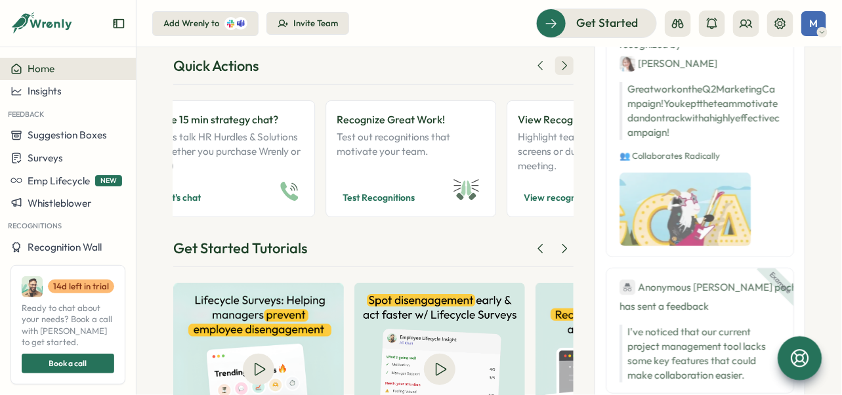
click at [563, 62] on icon at bounding box center [564, 65] width 13 height 13
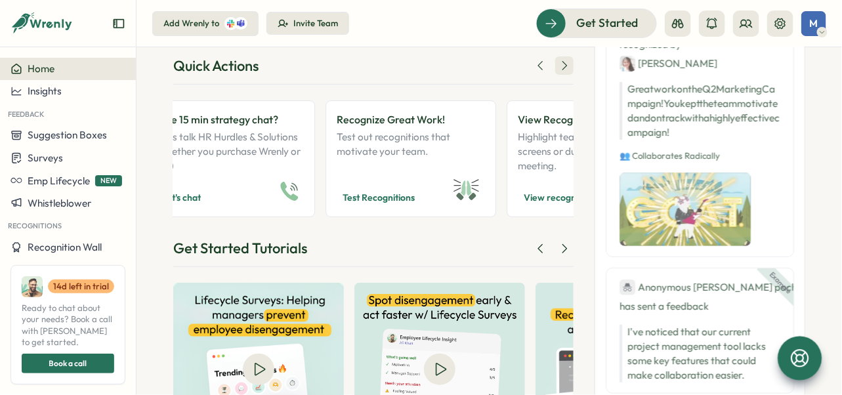
scroll to position [0, 1224]
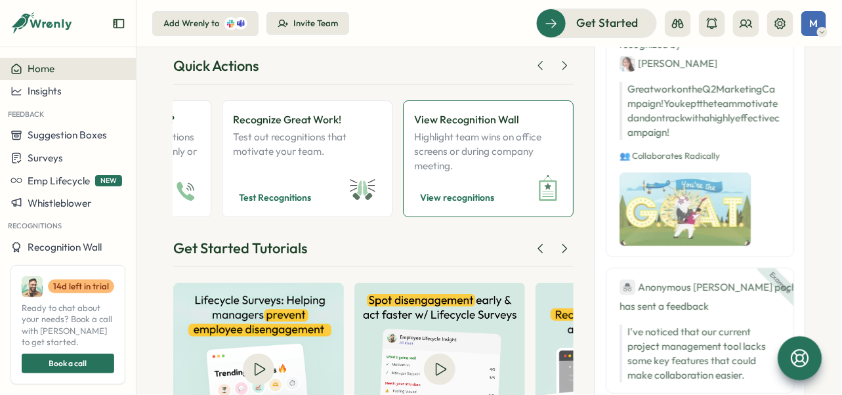
click at [473, 150] on p "Highlight team wins on office screens or during company meeting." at bounding box center [488, 151] width 148 height 43
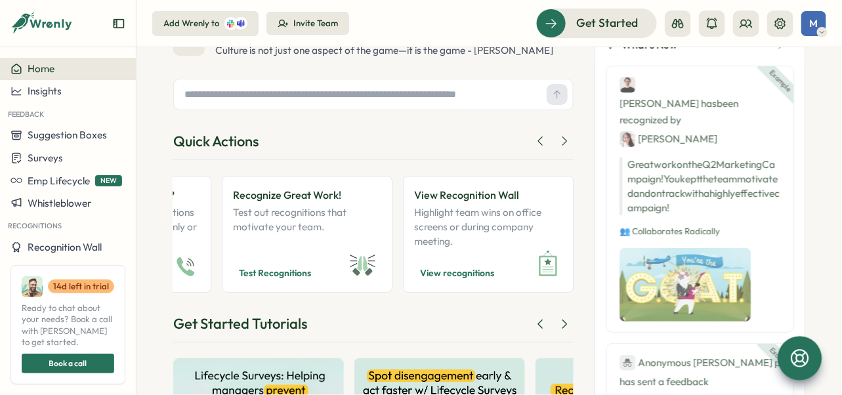
scroll to position [0, 0]
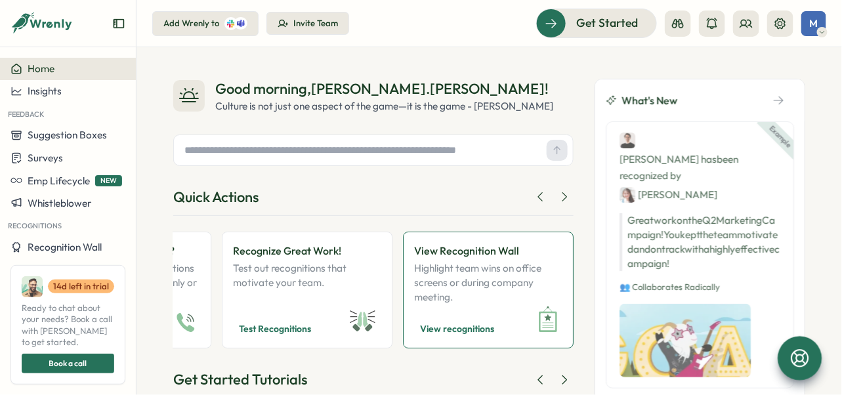
click at [463, 263] on p "Highlight team wins on office screens or during company meeting." at bounding box center [488, 282] width 148 height 43
click at [467, 328] on span "View recognitions" at bounding box center [457, 329] width 74 height 16
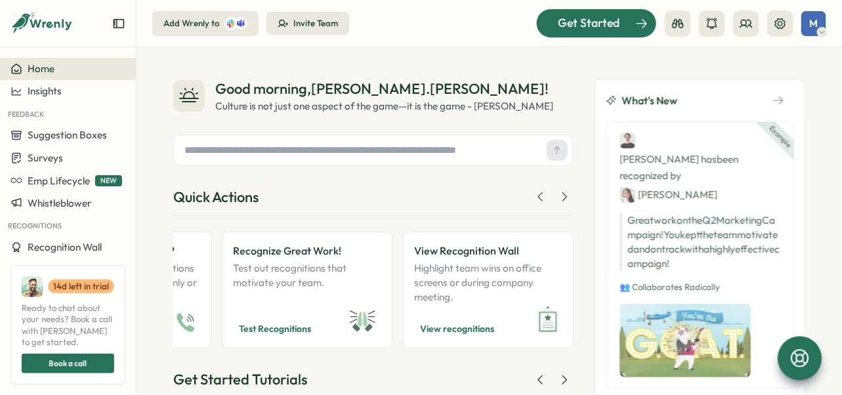
click at [597, 16] on span "Get Started" at bounding box center [589, 22] width 62 height 17
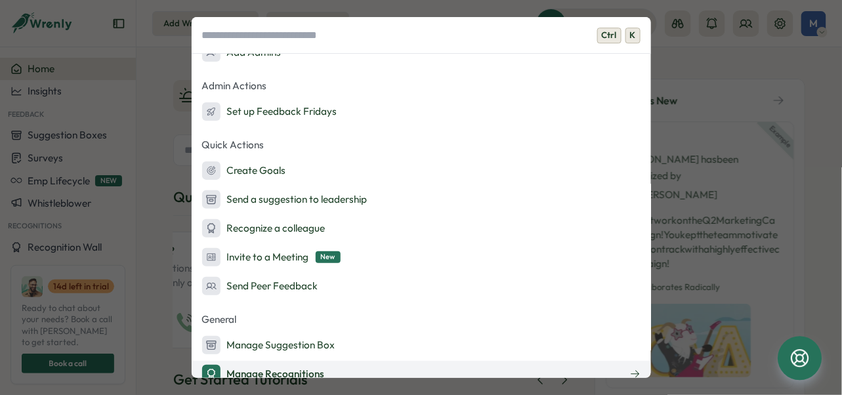
scroll to position [131, 0]
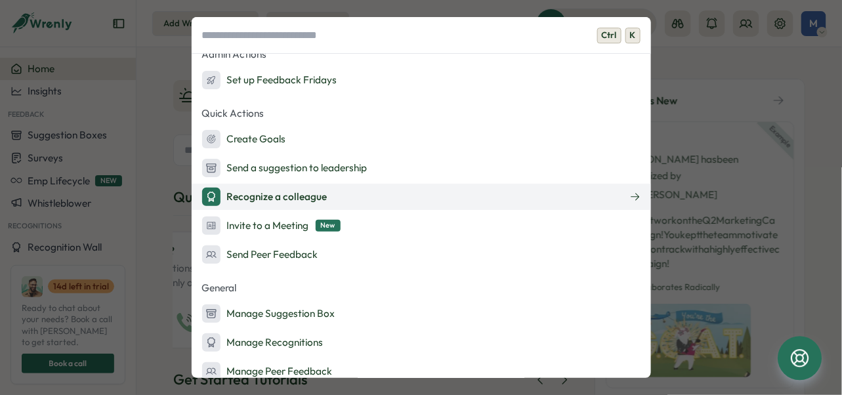
click at [254, 204] on div "Recognize a colleague" at bounding box center [264, 197] width 125 height 18
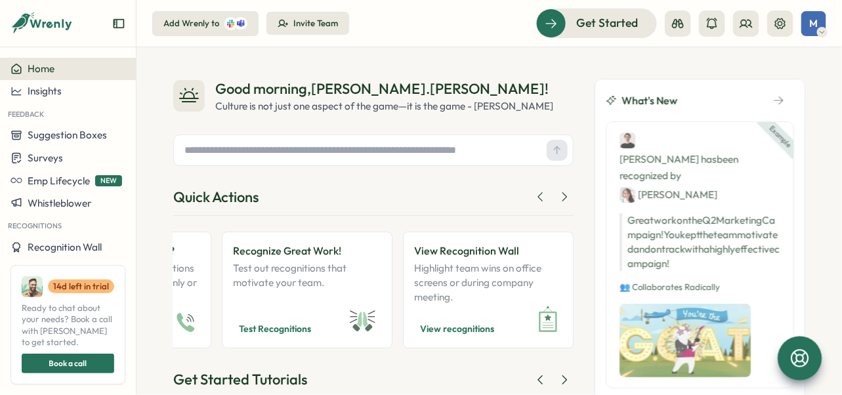
type textarea "*"
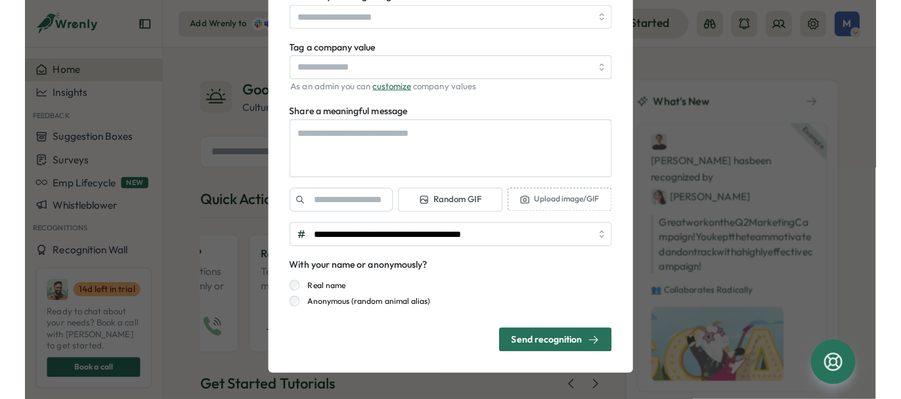
scroll to position [0, 0]
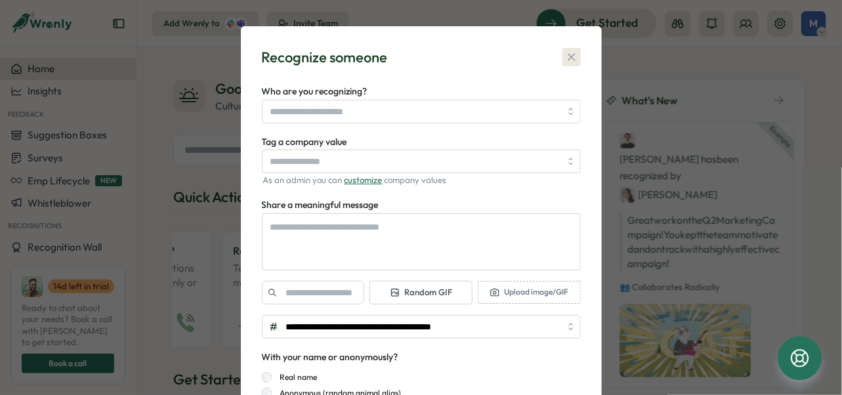
click at [572, 55] on icon "button" at bounding box center [571, 57] width 13 height 13
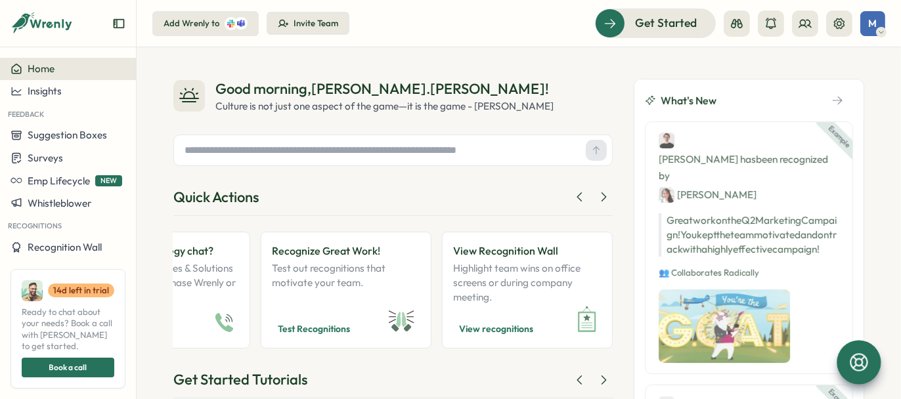
scroll to position [0, 1185]
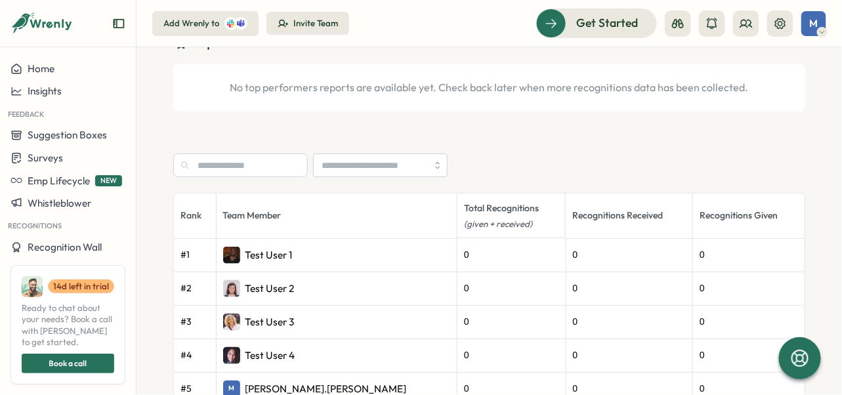
scroll to position [493, 0]
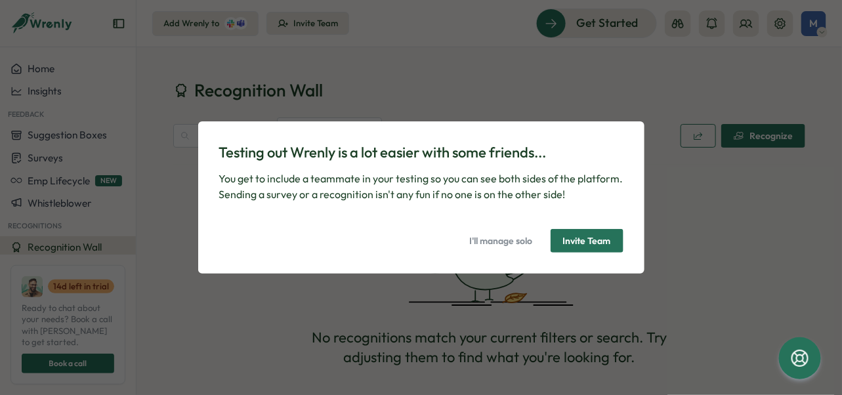
click at [525, 239] on span "I'll manage solo" at bounding box center [501, 241] width 63 height 22
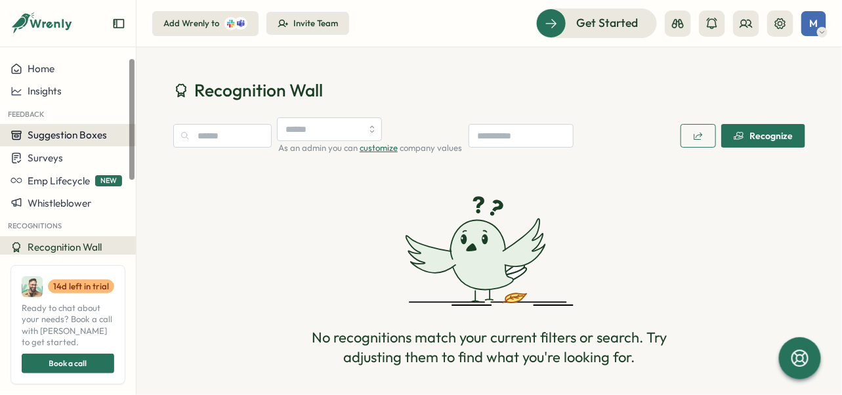
click at [79, 133] on span "Suggestion Boxes" at bounding box center [67, 135] width 79 height 12
click at [301, 257] on div "No recognitions match your current filters or search. Try adjusting them to fin…" at bounding box center [489, 282] width 632 height 224
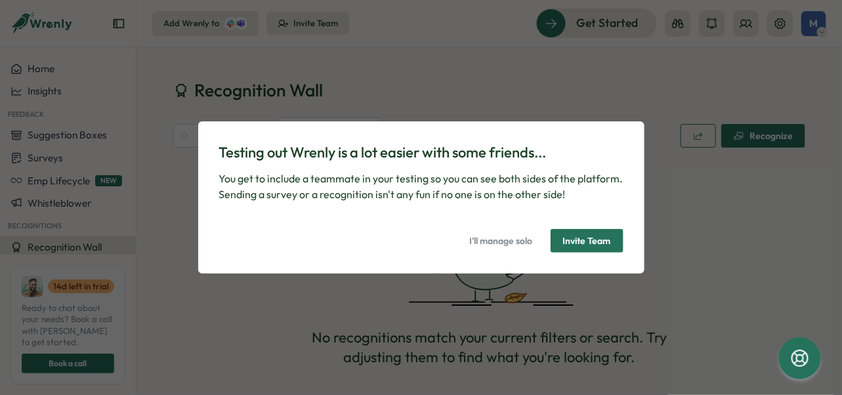
click at [572, 236] on span "Invite Team" at bounding box center [587, 241] width 48 height 22
